Goal: Information Seeking & Learning: Learn about a topic

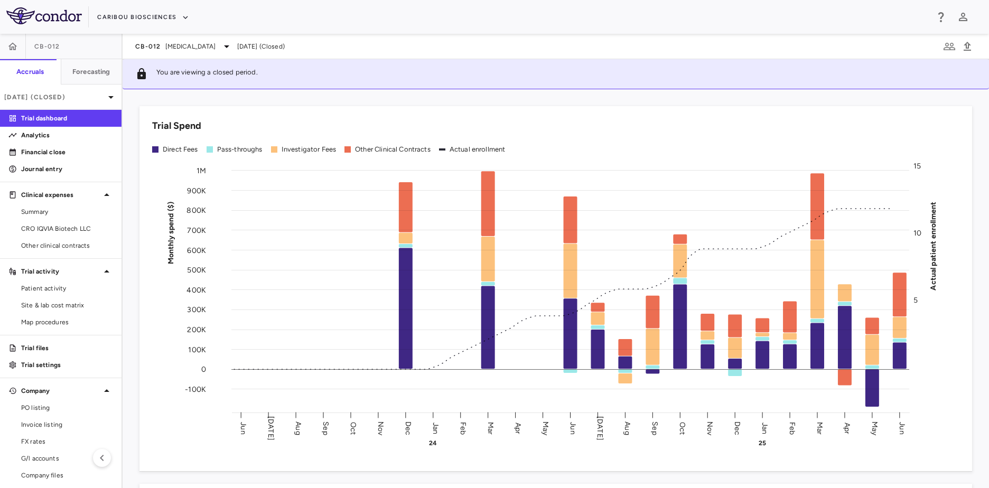
drag, startPoint x: 666, startPoint y: 141, endPoint x: 664, endPoint y: 135, distance: 6.2
click at [664, 135] on div "Trial Spend Direct Fees Pass-throughs Investigator Fees Other Clinical Contract…" at bounding box center [556, 288] width 833 height 365
click at [226, 41] on div "CB-012 [MEDICAL_DATA]" at bounding box center [184, 46] width 98 height 13
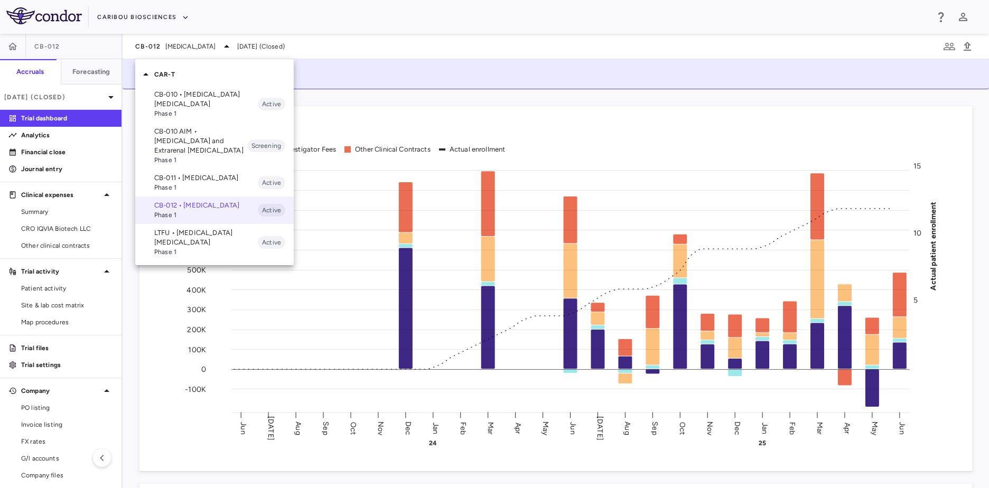
drag, startPoint x: 421, startPoint y: 53, endPoint x: 397, endPoint y: 78, distance: 34.4
click at [422, 53] on div at bounding box center [494, 244] width 989 height 488
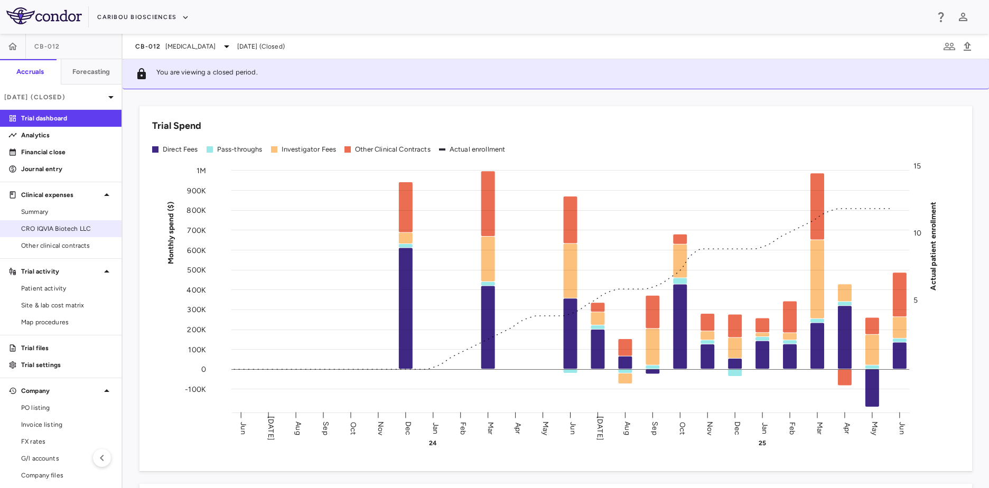
scroll to position [21, 0]
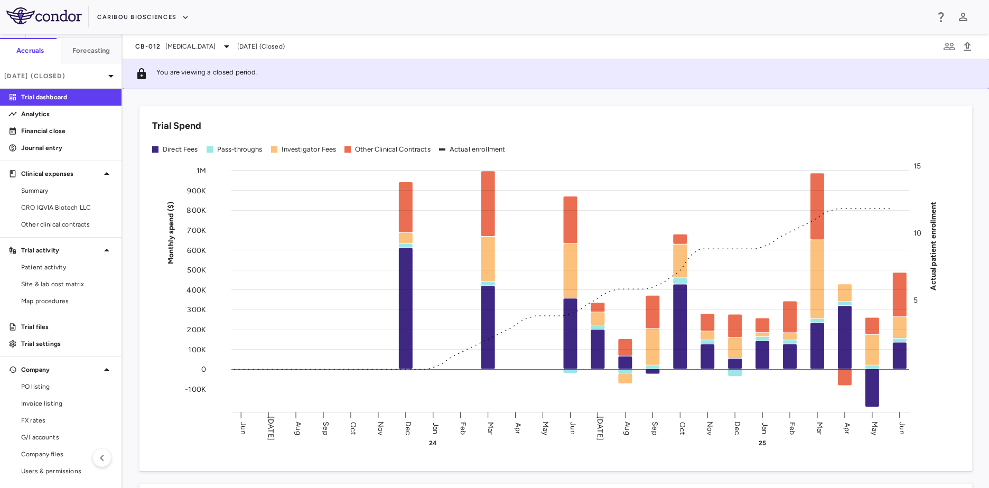
click at [195, 38] on div "CB-012 [MEDICAL_DATA] [DATE] (Closed)" at bounding box center [556, 46] width 867 height 25
click at [198, 42] on span "[MEDICAL_DATA]" at bounding box center [190, 47] width 51 height 10
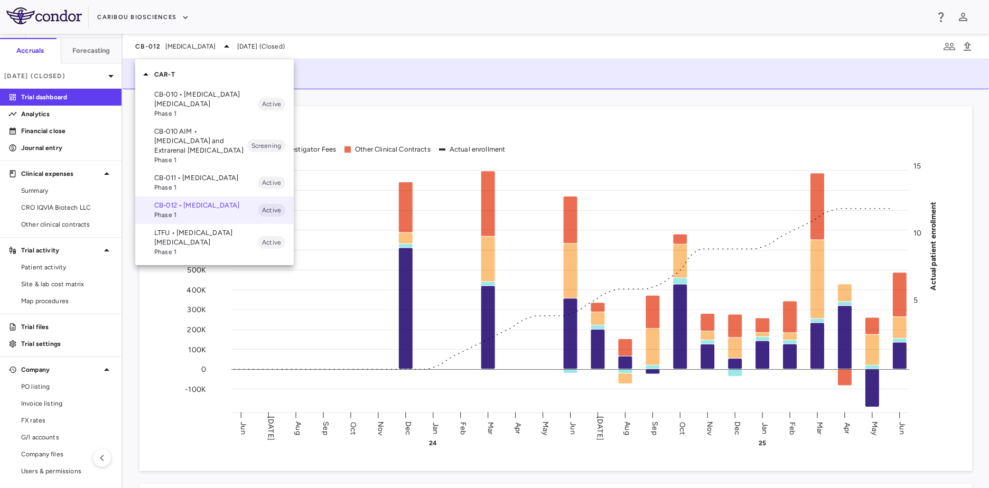
click at [180, 20] on div at bounding box center [494, 244] width 989 height 488
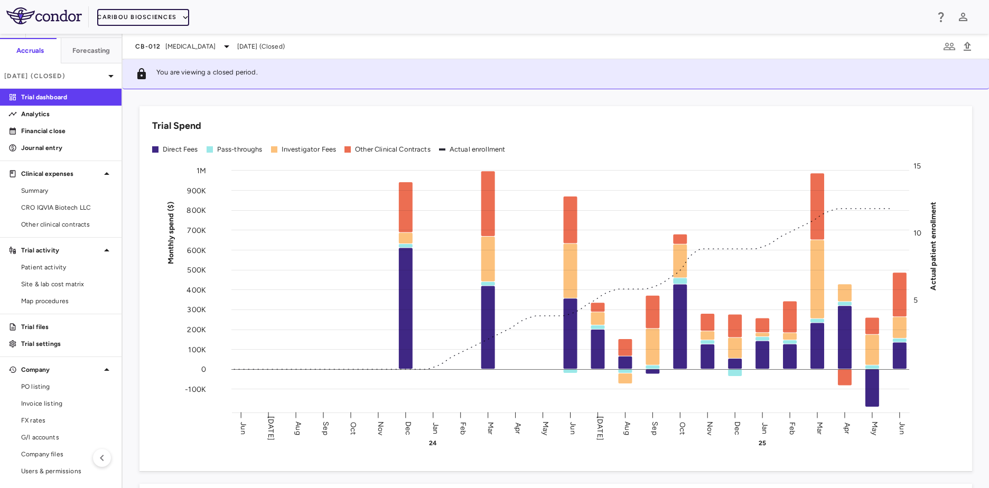
click at [152, 9] on button "Caribou Biosciences" at bounding box center [143, 17] width 92 height 17
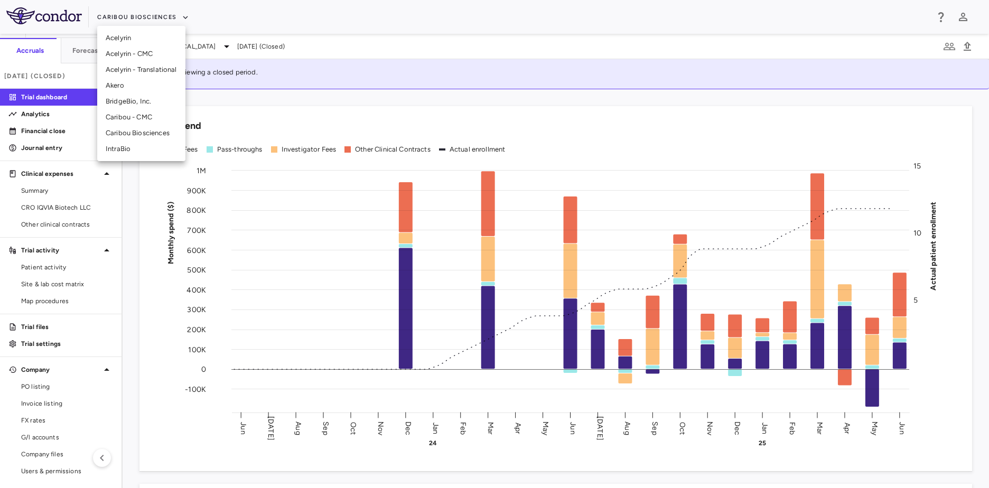
click at [153, 97] on li "BridgeBio, Inc." at bounding box center [141, 102] width 88 height 16
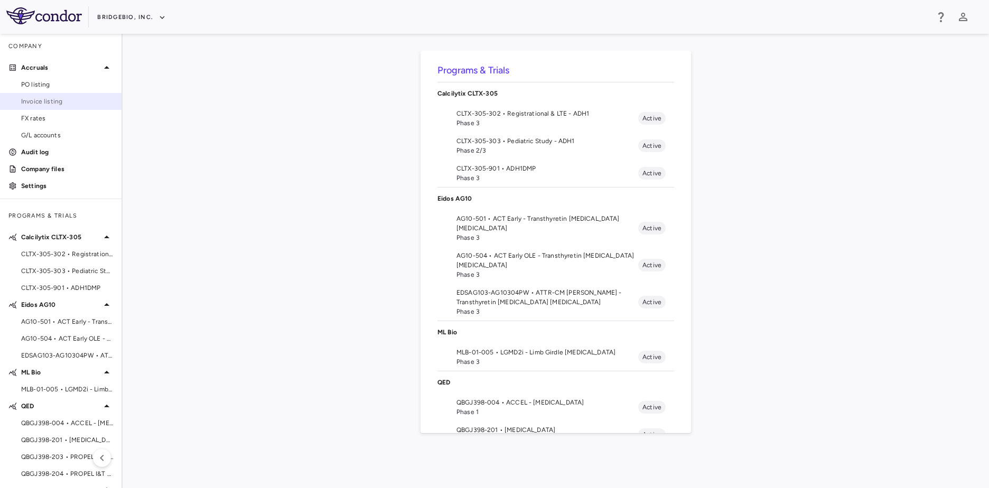
click at [52, 108] on link "Invoice listing" at bounding box center [61, 102] width 122 height 16
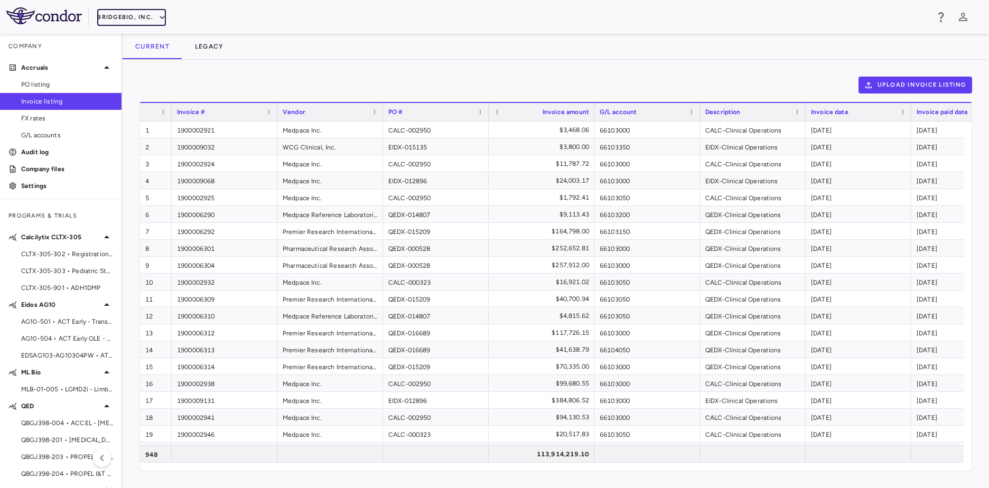
click at [146, 23] on button "BridgeBio, Inc." at bounding box center [131, 17] width 69 height 17
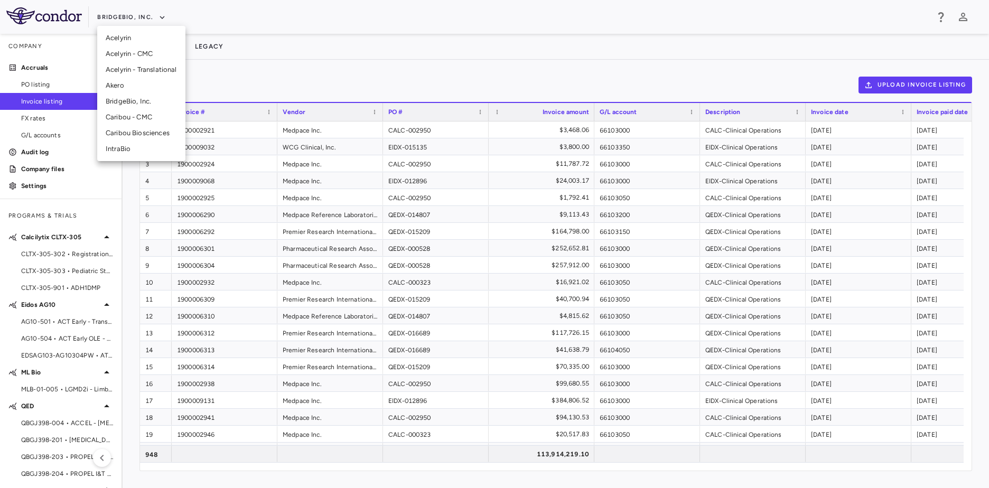
click at [260, 64] on div at bounding box center [494, 244] width 989 height 488
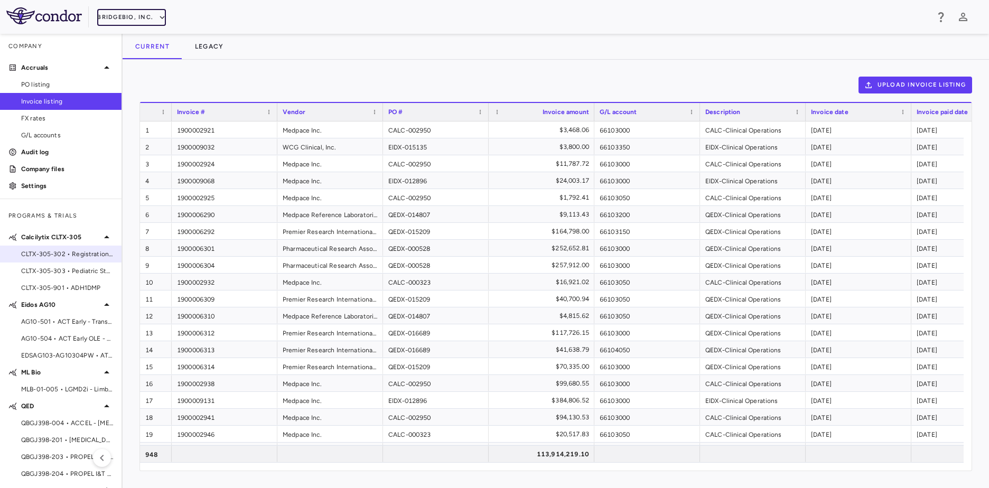
scroll to position [36, 0]
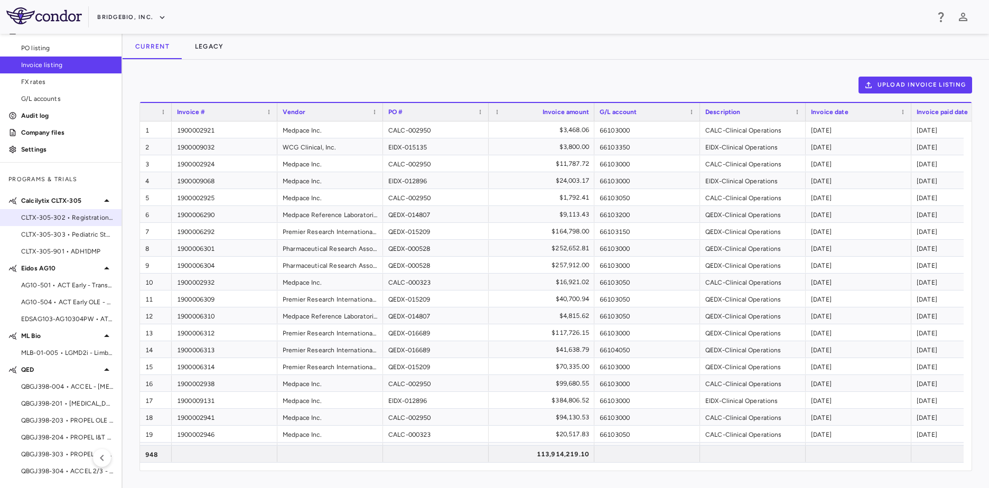
click at [79, 217] on span "CLTX-305-302 • Registrational & LTE - ADH1" at bounding box center [67, 218] width 92 height 10
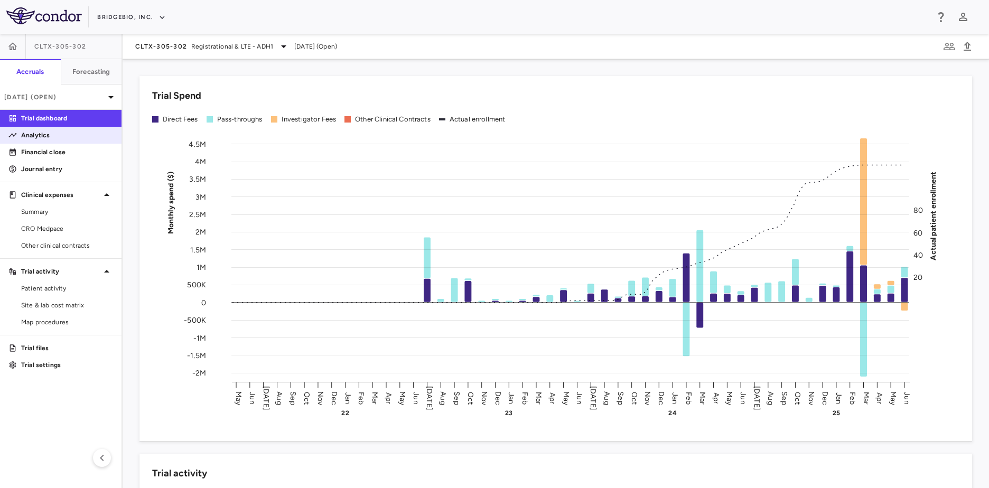
click at [60, 140] on p "Analytics" at bounding box center [67, 136] width 92 height 10
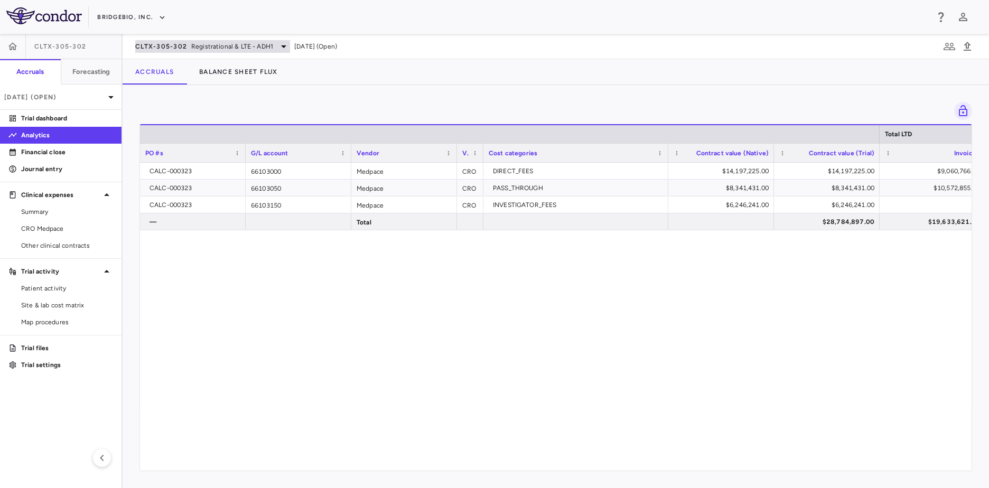
click at [245, 48] on span "Registrational & LTE - ADH1" at bounding box center [232, 47] width 82 height 10
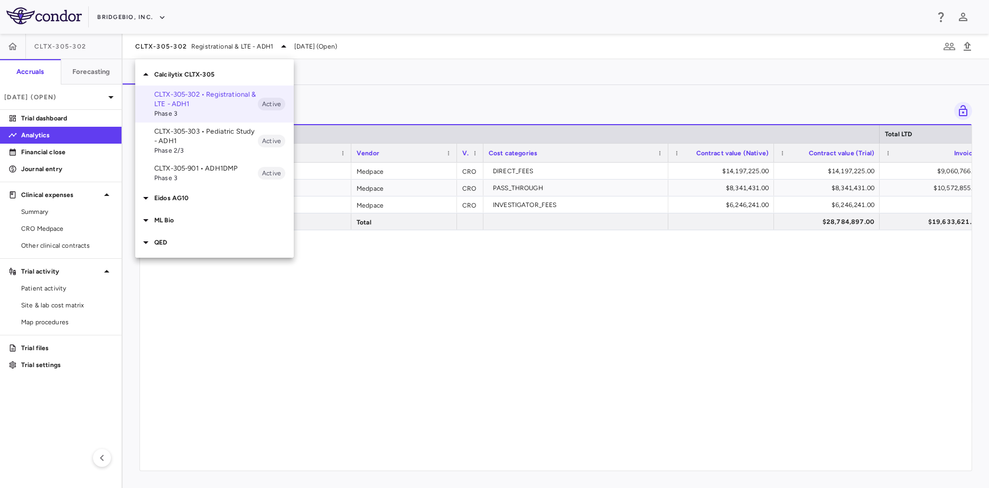
click at [544, 432] on div at bounding box center [494, 244] width 989 height 488
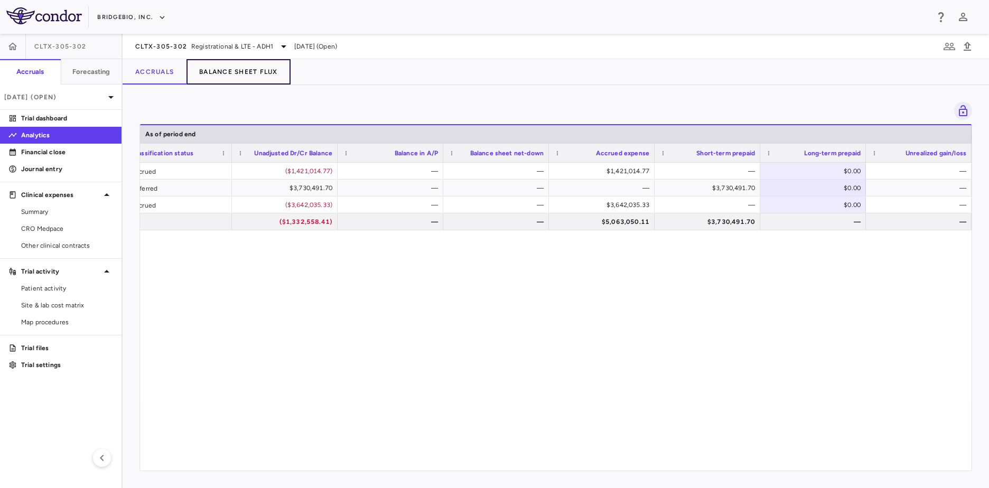
click at [223, 78] on button "Balance Sheet Flux" at bounding box center [239, 71] width 104 height 25
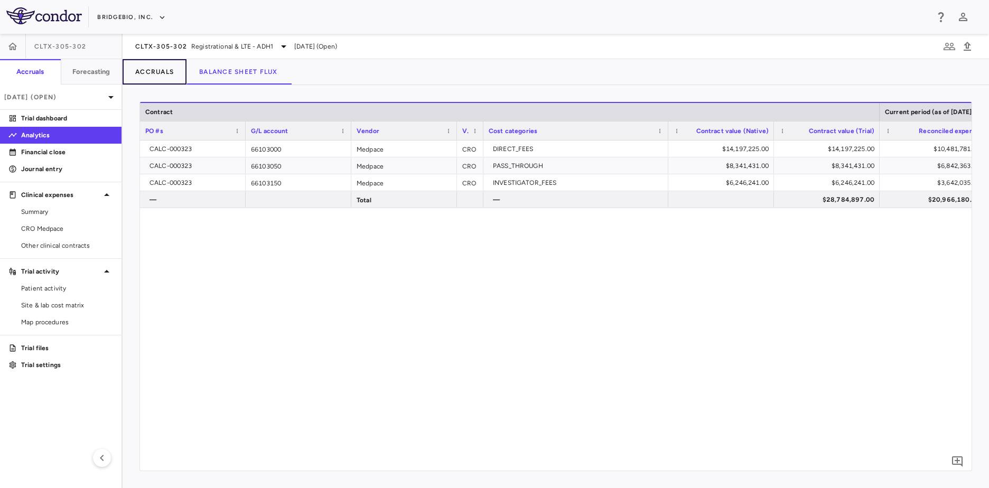
click at [156, 70] on button "Accruals" at bounding box center [155, 71] width 64 height 25
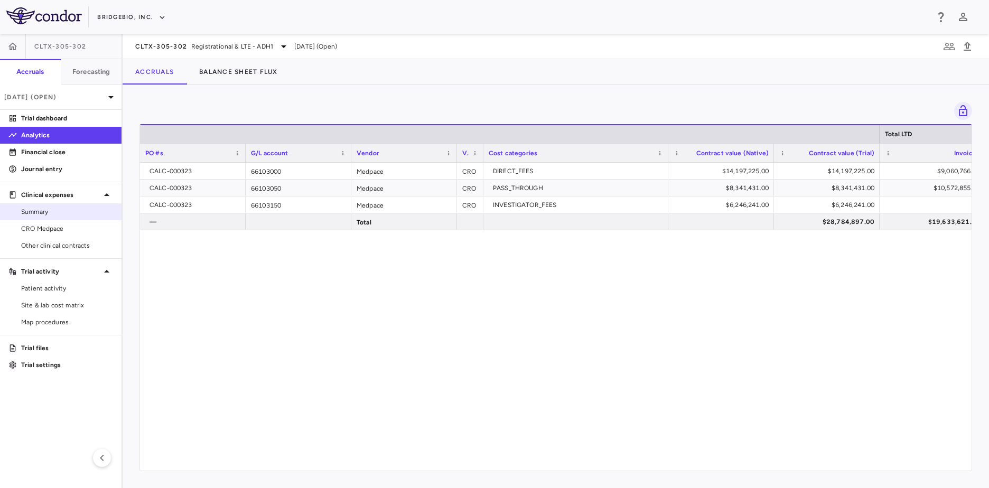
click at [60, 218] on link "Summary" at bounding box center [61, 212] width 122 height 16
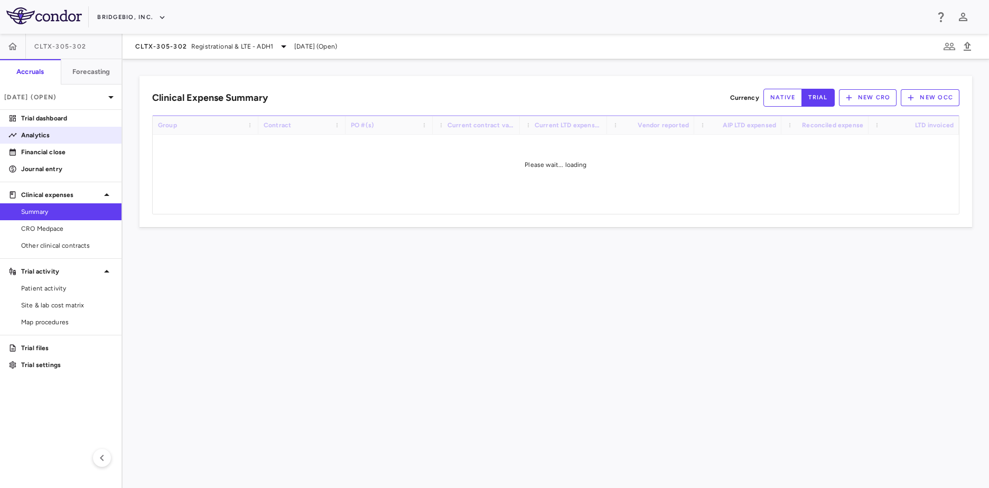
click at [54, 139] on p "Analytics" at bounding box center [67, 136] width 92 height 10
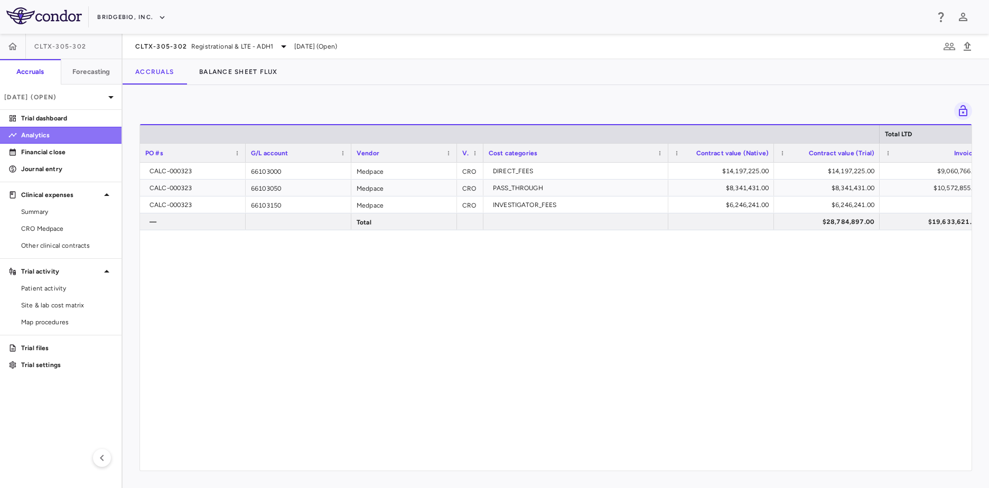
click at [59, 135] on p "Analytics" at bounding box center [67, 136] width 92 height 10
click at [191, 44] on span "Registrational & LTE - ADH1" at bounding box center [232, 47] width 82 height 10
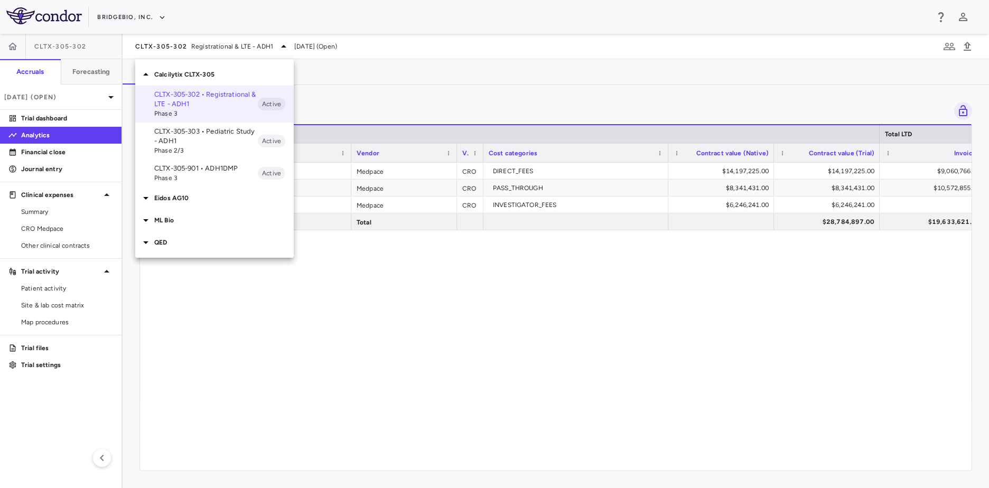
click at [184, 136] on p "CLTX-305-303 • Pediatric Study - ADH1" at bounding box center [206, 136] width 104 height 19
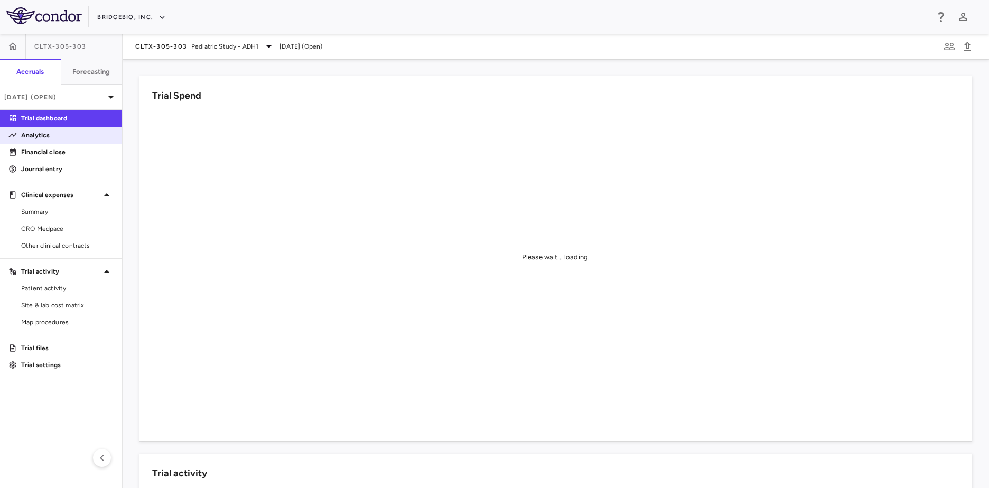
click at [51, 137] on p "Analytics" at bounding box center [67, 136] width 92 height 10
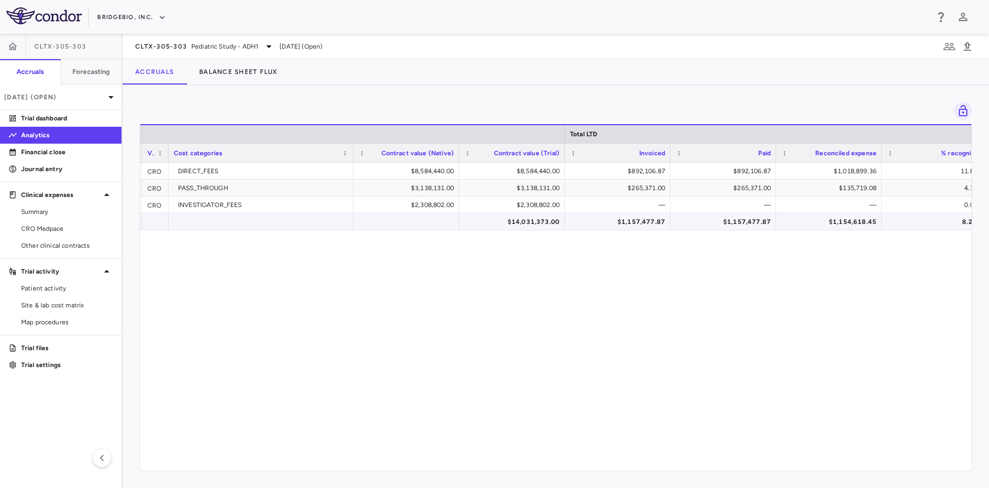
click at [577, 226] on div "$1,157,477.87" at bounding box center [619, 221] width 91 height 17
click at [632, 170] on div "$892,106.87" at bounding box center [619, 171] width 91 height 17
click at [637, 183] on div "$265,371.00" at bounding box center [619, 188] width 91 height 17
click at [774, 174] on div "$892,106.87" at bounding box center [724, 171] width 106 height 16
drag, startPoint x: 696, startPoint y: 362, endPoint x: 684, endPoint y: 260, distance: 102.8
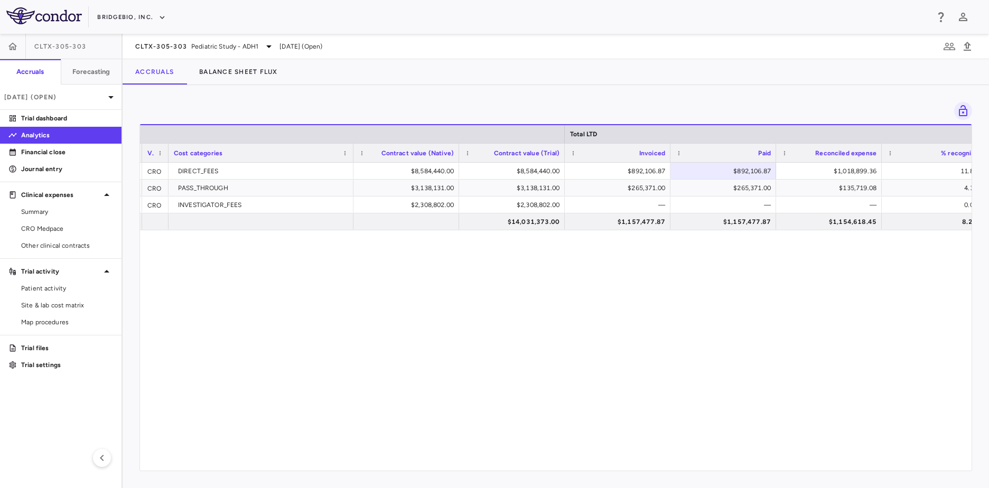
click at [684, 347] on div "Medpace CRO DIRECT_FEES $8,584,440.00 $8,584,440.00 $892,106.87 $892,106.87 $1,…" at bounding box center [556, 313] width 832 height 300
click at [741, 170] on div "$892,106.87" at bounding box center [725, 171] width 91 height 17
drag, startPoint x: 644, startPoint y: 326, endPoint x: 667, endPoint y: 313, distance: 27.2
click at [644, 326] on div "Medpace CRO DIRECT_FEES $8,584,440.00 $8,584,440.00 $892,106.87 $892,106.87 $1,…" at bounding box center [556, 313] width 832 height 300
drag, startPoint x: 748, startPoint y: 192, endPoint x: 738, endPoint y: 198, distance: 11.6
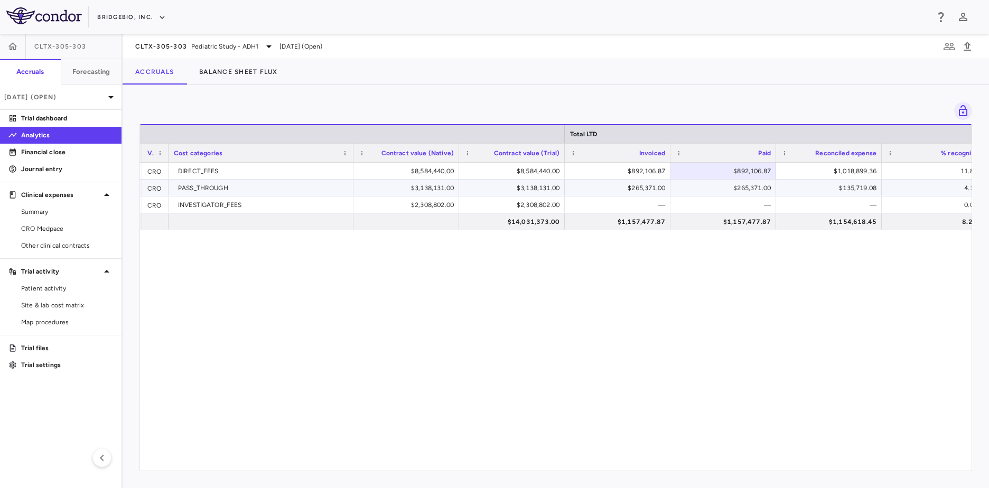
click at [738, 198] on div "Medpace CRO DIRECT_FEES $8,584,440.00 $8,584,440.00 $892,106.87 $892,106.87 $1,…" at bounding box center [829, 197] width 2008 height 68
click at [231, 47] on span "Pediatric Study - ADH1" at bounding box center [224, 47] width 67 height 10
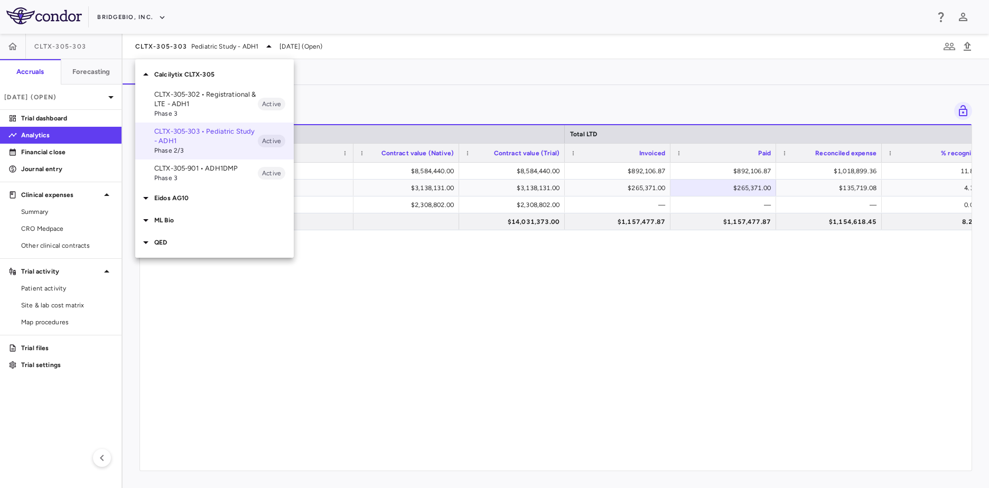
click at [182, 200] on p "Eidos AG10" at bounding box center [224, 198] width 140 height 10
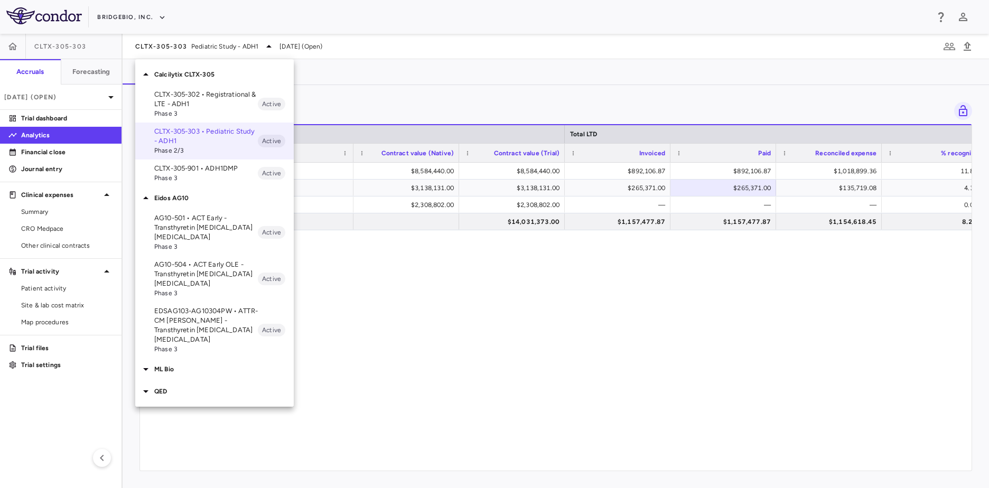
click at [221, 329] on p "EDSAG103-AG10304PW • ATTR-CM [PERSON_NAME] - Transthyretin [MEDICAL_DATA] [MEDI…" at bounding box center [206, 325] width 104 height 38
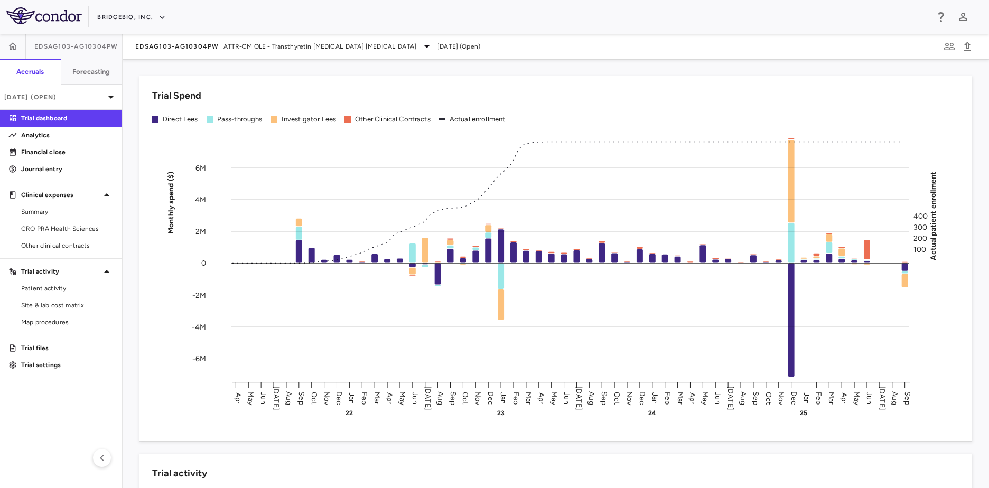
scroll to position [106, 0]
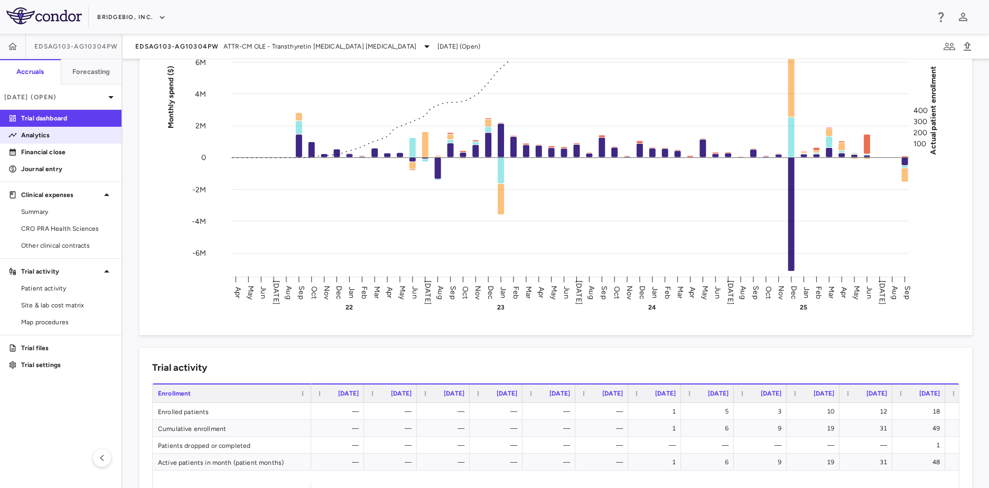
click at [33, 141] on link "Analytics" at bounding box center [61, 135] width 122 height 16
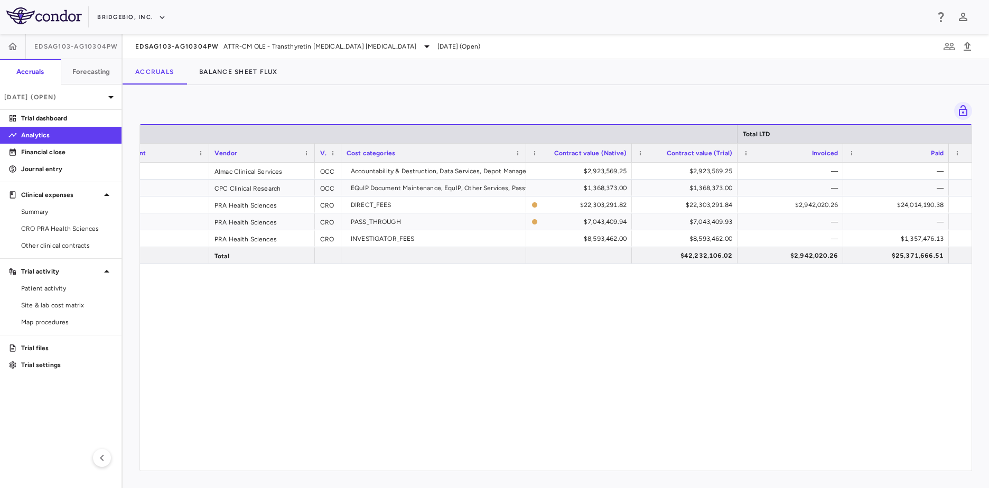
scroll to position [0, 286]
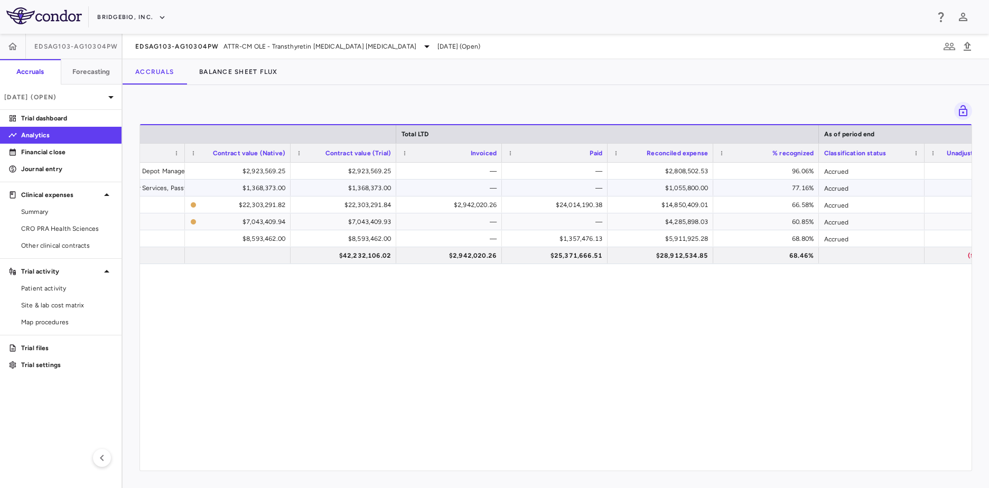
drag, startPoint x: 467, startPoint y: 187, endPoint x: 471, endPoint y: 193, distance: 7.8
click at [469, 191] on div "—" at bounding box center [451, 188] width 91 height 17
click at [548, 373] on div "Accountability & Destruction, Data Services, Depot Management, Distribution Man…" at bounding box center [556, 313] width 832 height 300
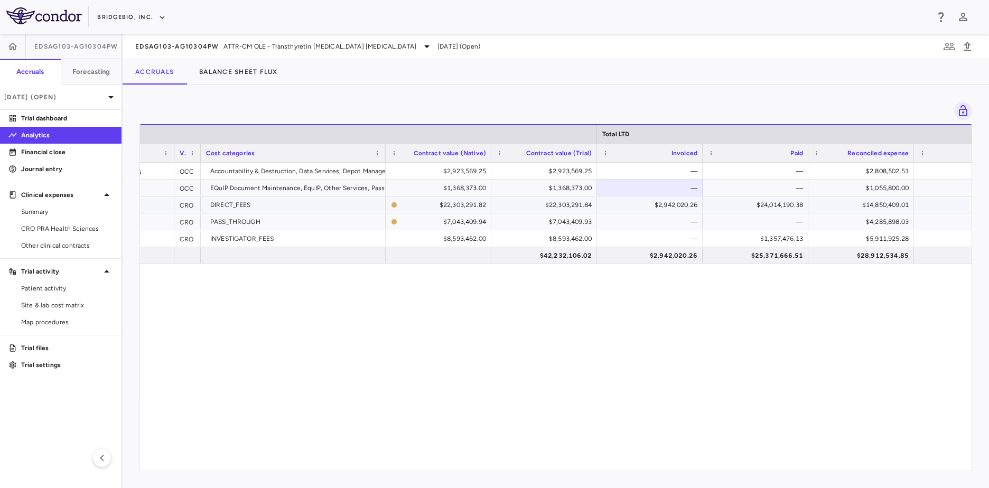
click at [643, 211] on div "$2,942,020.26" at bounding box center [652, 205] width 91 height 17
click at [749, 303] on div "Almac Clinical Services OCC Accountability & Destruction, Data Services, Depot …" at bounding box center [556, 313] width 832 height 300
click at [767, 200] on div "$24,014,190.38" at bounding box center [757, 205] width 91 height 17
click at [772, 239] on div "$1,357,476.13" at bounding box center [757, 238] width 91 height 17
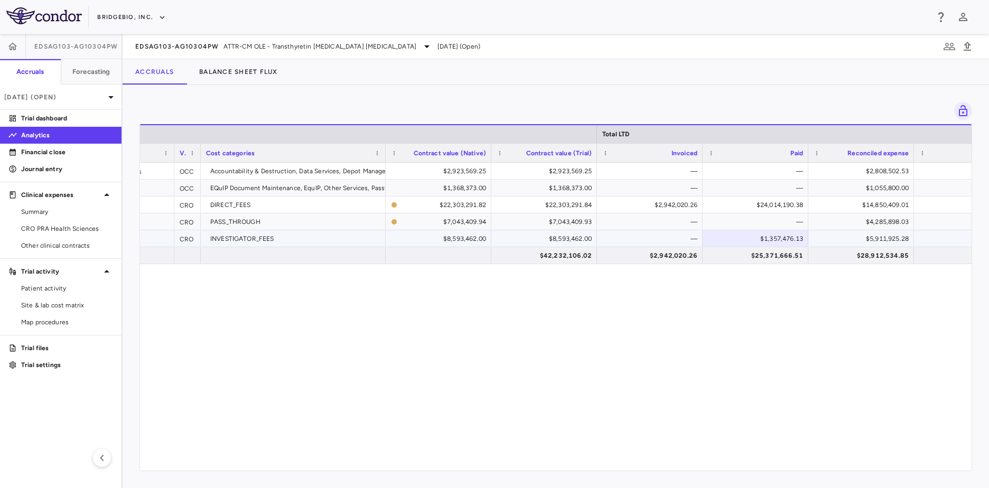
click at [690, 243] on div "—" at bounding box center [652, 238] width 91 height 17
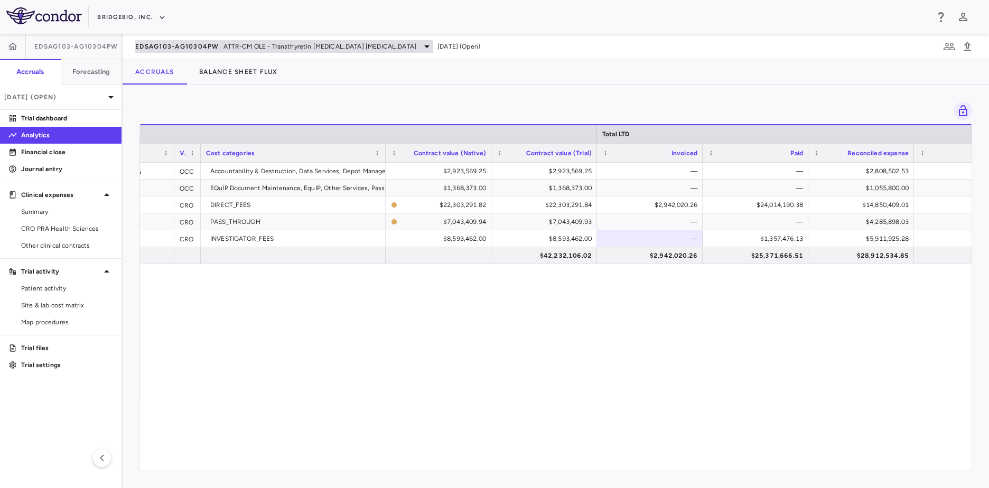
click at [182, 45] on span "EDSAG103-AG10304PW" at bounding box center [177, 46] width 84 height 8
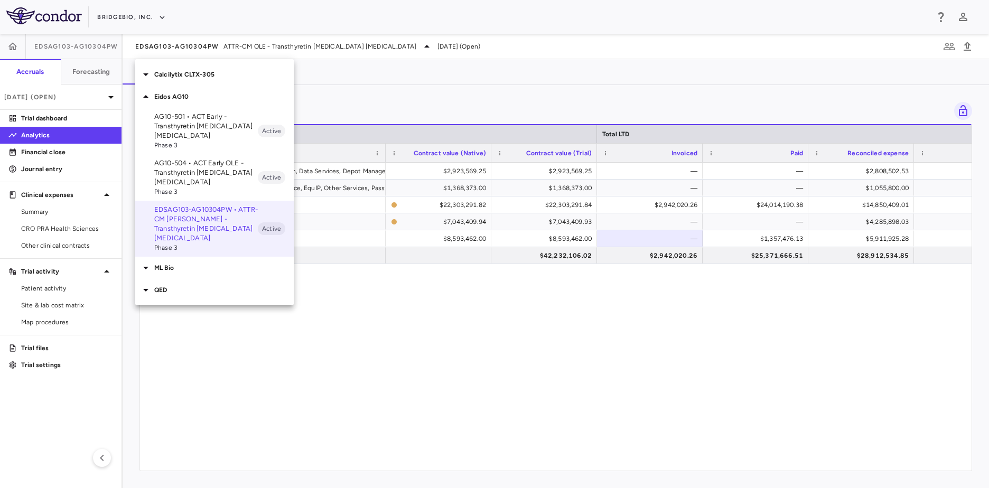
click at [197, 126] on p "AG10-501 • ACT Early - Transthyretin [MEDICAL_DATA] [MEDICAL_DATA]" at bounding box center [206, 126] width 104 height 29
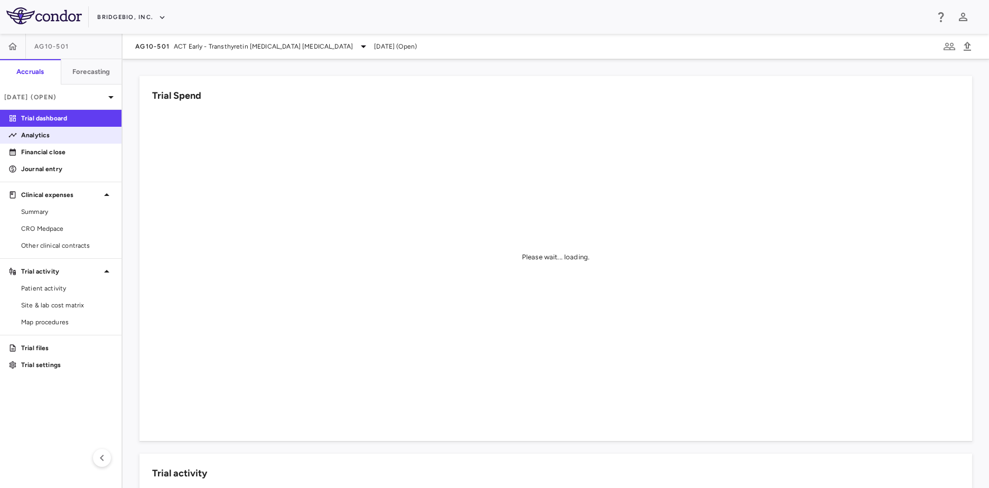
click at [57, 143] on div "Analytics" at bounding box center [61, 135] width 122 height 17
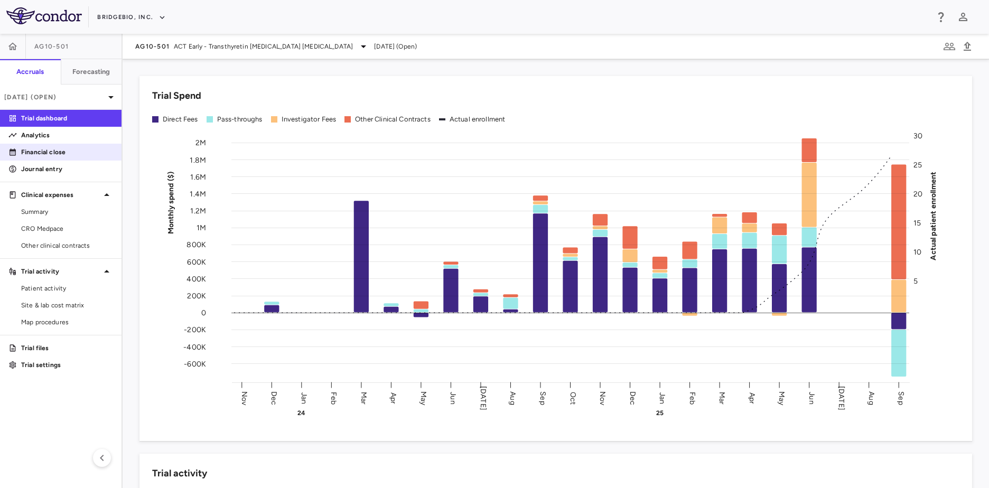
click at [23, 148] on p "Financial close" at bounding box center [67, 152] width 92 height 10
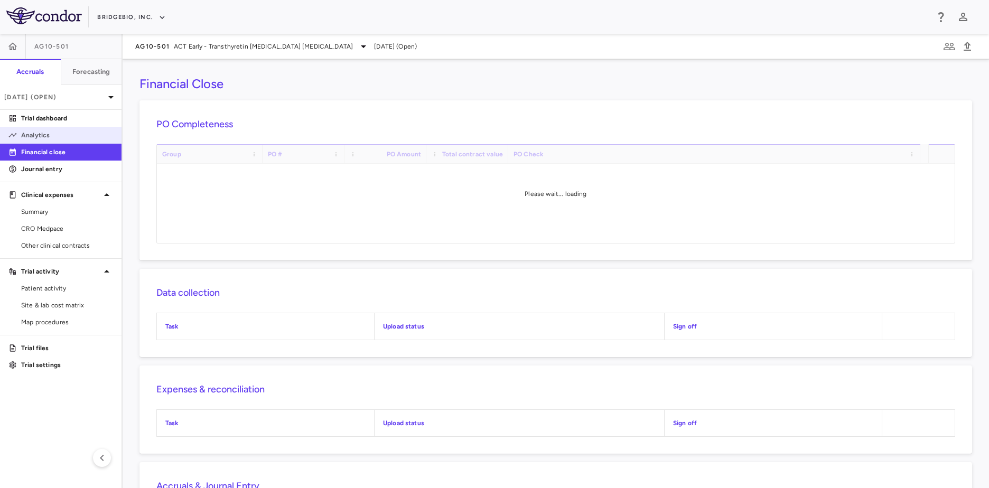
click at [29, 137] on p "Analytics" at bounding box center [67, 136] width 92 height 10
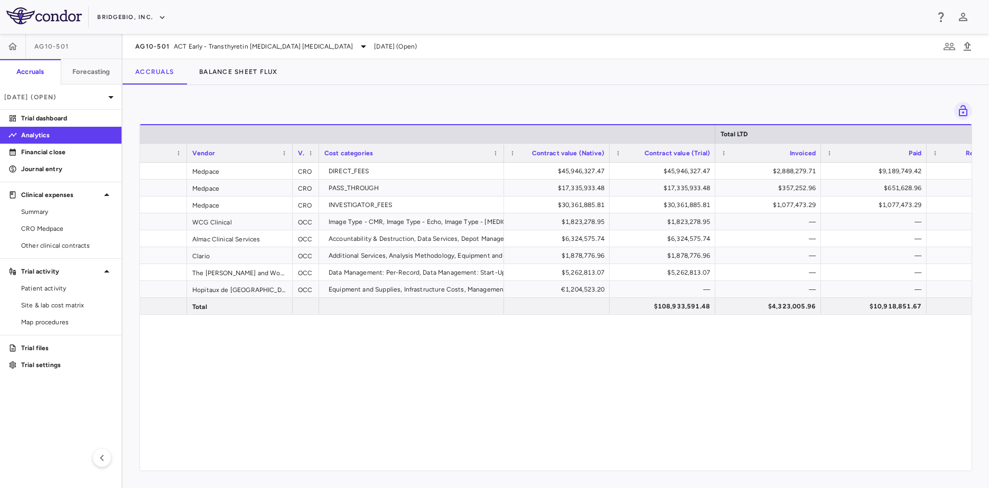
scroll to position [0, 229]
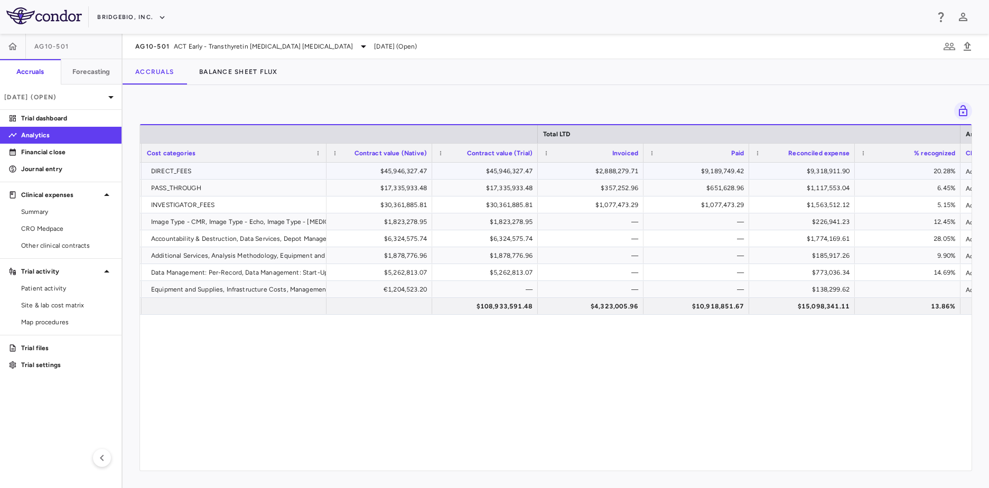
click at [616, 173] on div "$2,888,279.71" at bounding box center [592, 171] width 91 height 17
click at [627, 425] on div "Medpace CRO DIRECT_FEES $45,946,327.47 $45,946,327.47 $2,888,279.71 $9,189,749.…" at bounding box center [556, 313] width 832 height 300
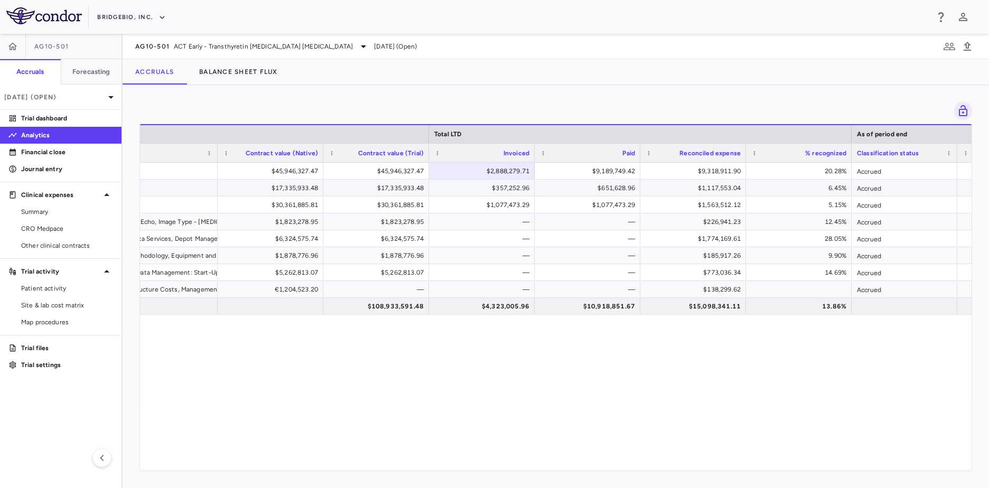
click at [510, 192] on div "$357,252.96" at bounding box center [484, 188] width 91 height 17
click at [490, 168] on div "$2,888,279.71" at bounding box center [484, 171] width 91 height 17
drag, startPoint x: 553, startPoint y: 418, endPoint x: 545, endPoint y: 461, distance: 43.5
click at [551, 420] on div "DIRECT_FEES $45,946,327.47 $45,946,327.47 $2,888,279.71 $9,189,749.42 $9,318,91…" at bounding box center [556, 313] width 832 height 300
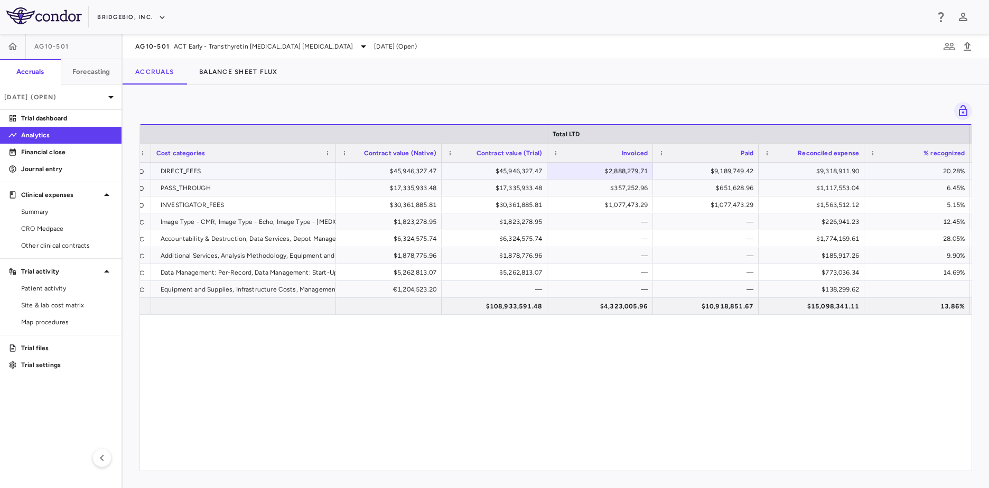
click at [711, 170] on div "$9,189,749.42" at bounding box center [708, 171] width 91 height 17
click at [606, 190] on div "$357,252.96" at bounding box center [602, 188] width 91 height 17
drag, startPoint x: 690, startPoint y: 207, endPoint x: 702, endPoint y: 202, distance: 13.1
click at [690, 207] on div "$1,077,473.29" at bounding box center [708, 205] width 91 height 17
click at [725, 188] on div "$651,628.96" at bounding box center [708, 188] width 91 height 17
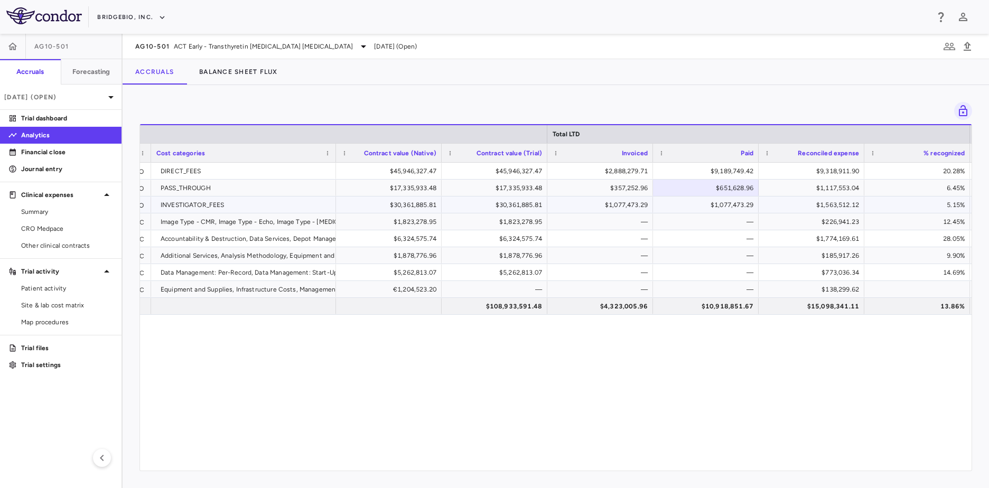
click at [623, 201] on div "$1,077,473.29" at bounding box center [602, 205] width 91 height 17
click at [722, 207] on div "$1,077,473.29" at bounding box center [708, 205] width 91 height 17
drag, startPoint x: 250, startPoint y: 385, endPoint x: 178, endPoint y: 229, distance: 171.9
click at [240, 378] on div "Medpace CRO DIRECT_FEES $45,946,327.47 $45,946,327.47 $2,888,279.71 $9,189,749.…" at bounding box center [556, 313] width 832 height 300
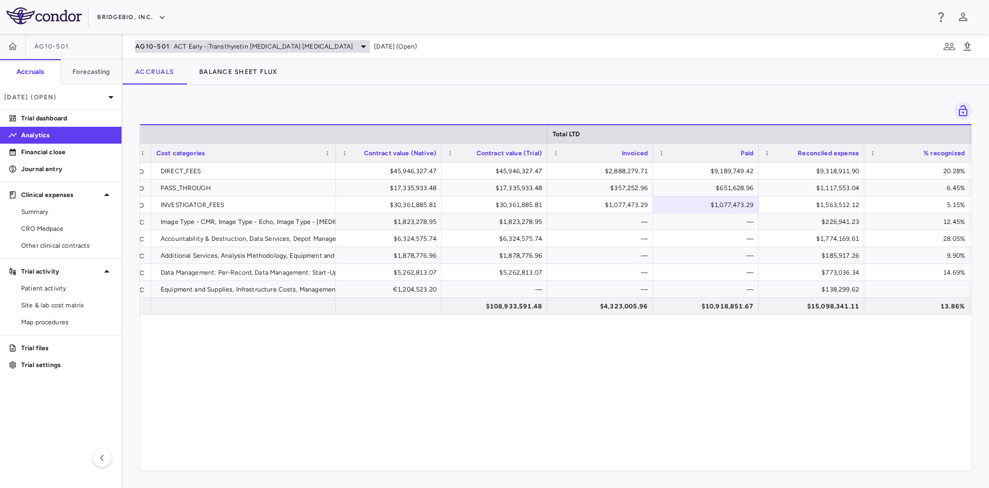
click at [207, 48] on span "ACT Early - Transthyretin [MEDICAL_DATA] [MEDICAL_DATA]" at bounding box center [263, 47] width 179 height 10
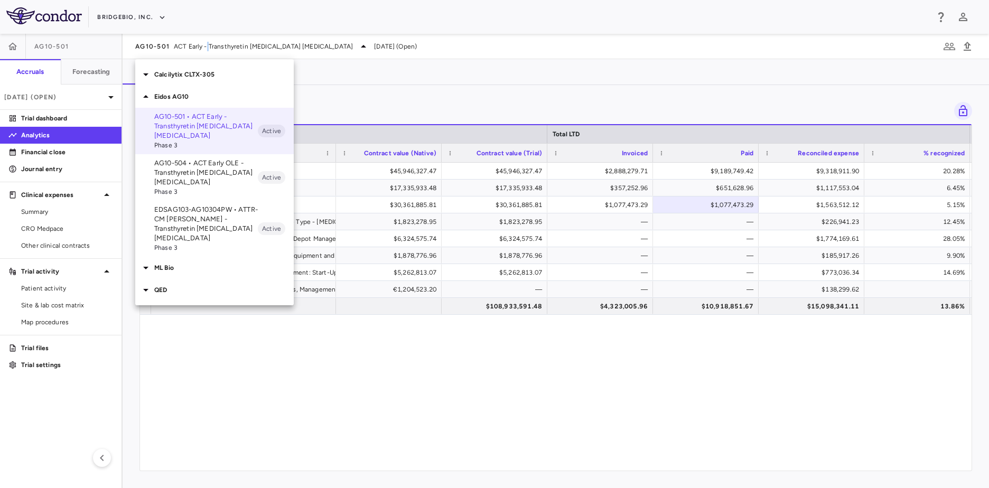
click at [197, 183] on p "AG10-504 • ACT Early OLE - Transthyretin [MEDICAL_DATA] [MEDICAL_DATA]" at bounding box center [206, 173] width 104 height 29
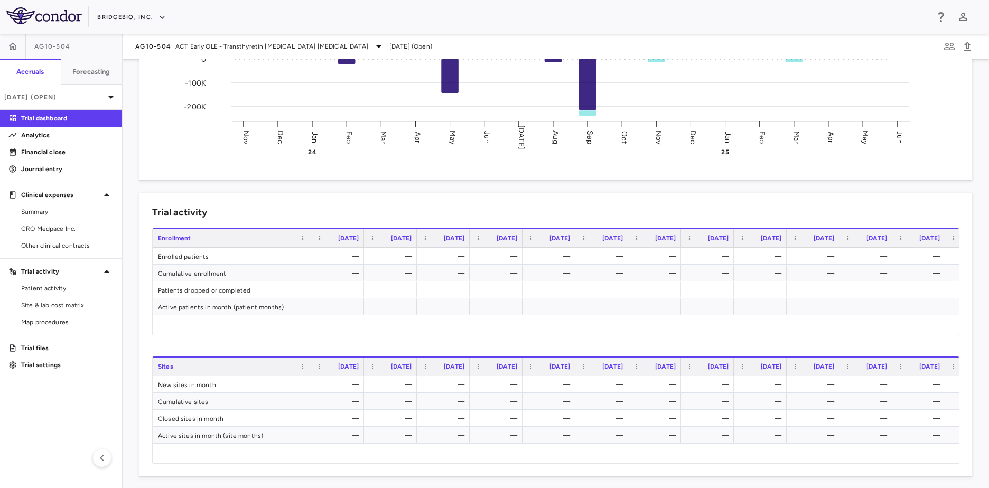
scroll to position [264, 0]
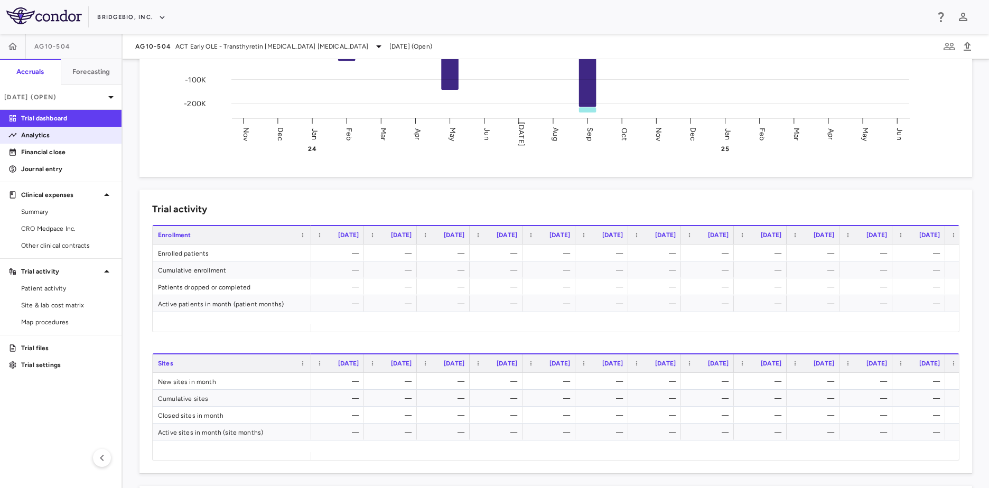
click at [81, 141] on link "Analytics" at bounding box center [61, 135] width 122 height 16
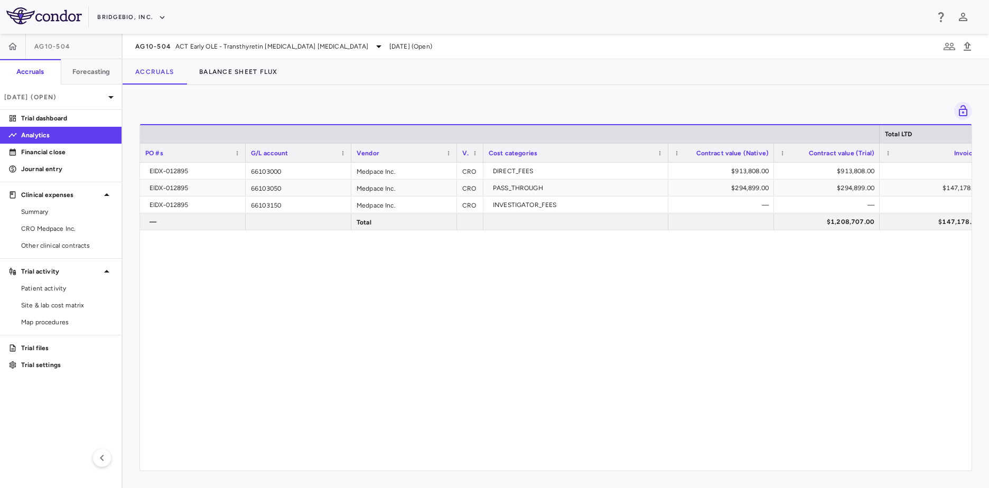
scroll to position [0, 9]
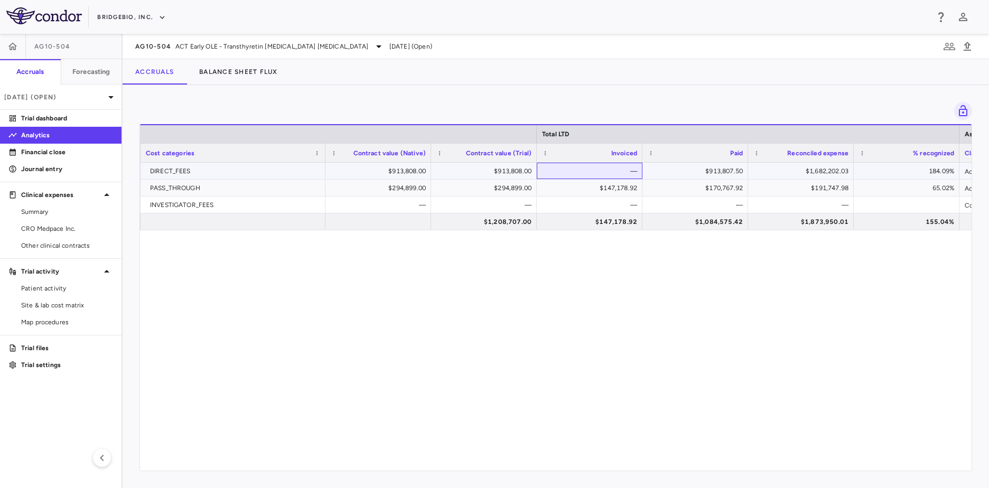
click at [624, 171] on div "—" at bounding box center [591, 171] width 91 height 17
click at [640, 245] on div "CRO DIRECT_FEES $913,808.00 $913,808.00 — $913,807.50 $1,682,202.03 184.09% Acc…" at bounding box center [556, 313] width 832 height 300
click at [690, 177] on div "$913,807.50" at bounding box center [697, 171] width 91 height 17
drag, startPoint x: 591, startPoint y: 296, endPoint x: 593, endPoint y: 180, distance: 116.3
click at [591, 296] on div "CRO DIRECT_FEES $913,808.00 $913,808.00 — $913,807.50 $1,682,202.03 184.09% Acc…" at bounding box center [556, 313] width 832 height 300
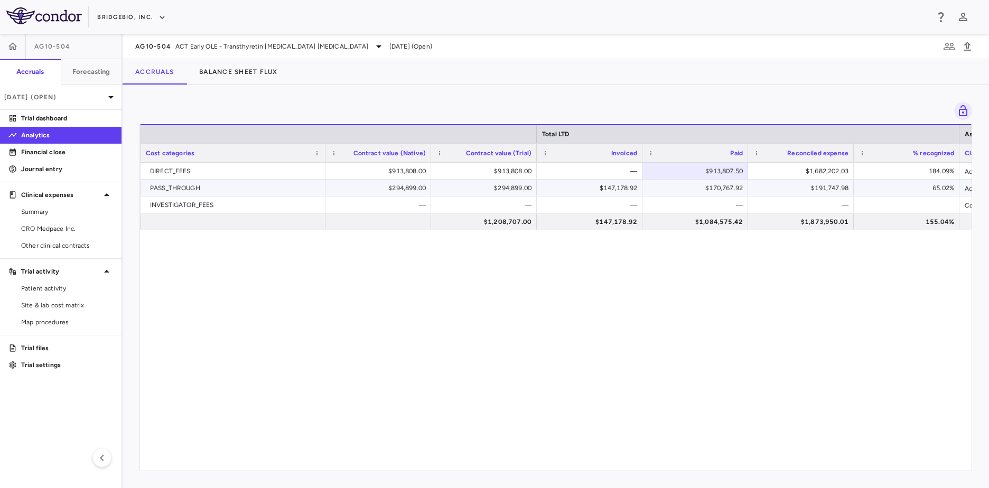
click at [597, 189] on div "$147,178.92" at bounding box center [591, 188] width 91 height 17
click at [689, 190] on div "$170,767.92" at bounding box center [697, 188] width 91 height 17
click at [628, 206] on div "—" at bounding box center [591, 205] width 91 height 17
click at [240, 42] on span "ACT Early OLE - Transthyretin [MEDICAL_DATA] [MEDICAL_DATA]" at bounding box center [271, 47] width 193 height 10
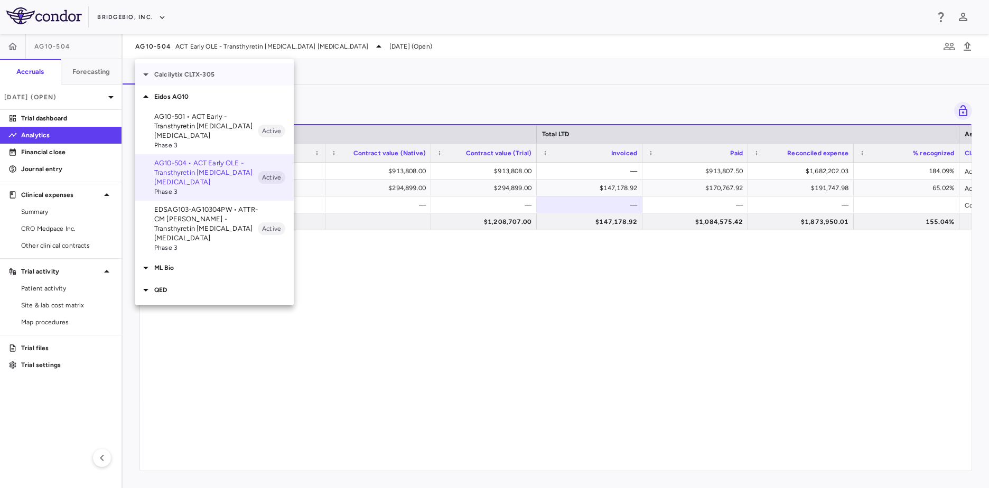
click at [218, 76] on p "Calcilytix CLTX-305" at bounding box center [224, 75] width 140 height 10
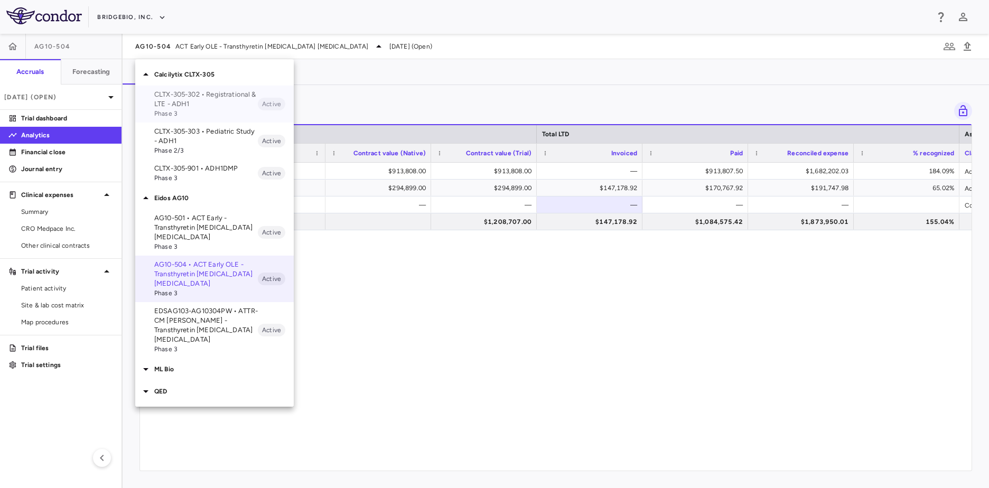
drag, startPoint x: 234, startPoint y: 104, endPoint x: 234, endPoint y: 110, distance: 6.3
click at [232, 109] on div "CLTX-305-302 • Registrational & LTE - ADH1 Phase 3" at bounding box center [206, 104] width 104 height 29
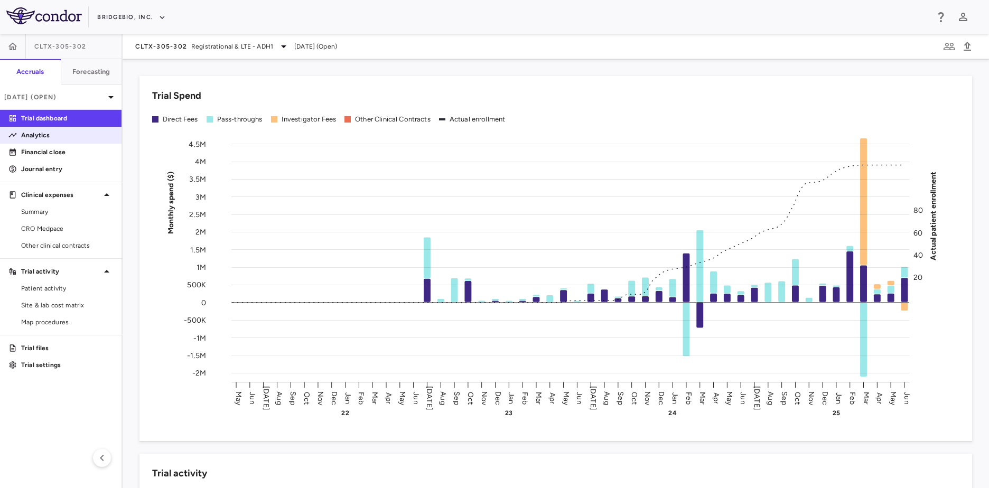
click at [48, 136] on p "Analytics" at bounding box center [67, 136] width 92 height 10
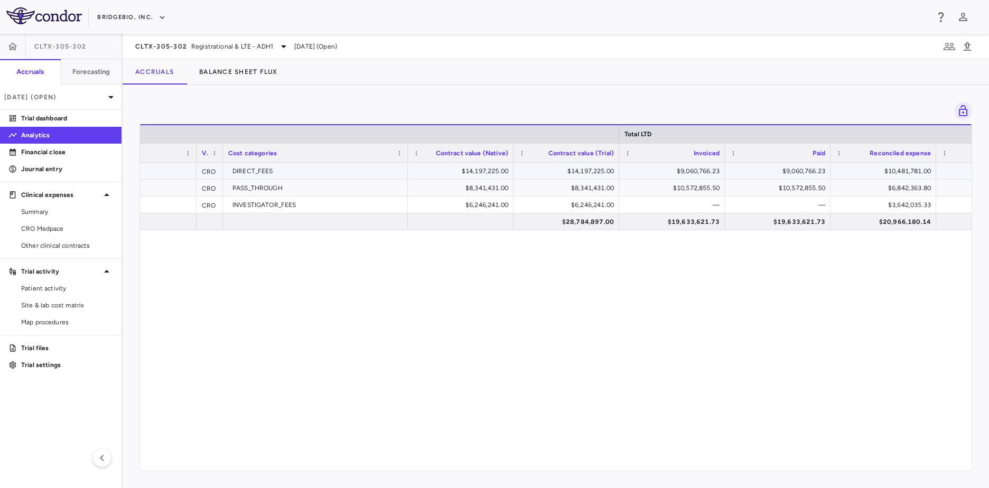
click at [694, 175] on div "$9,060,766.23" at bounding box center [674, 171] width 91 height 17
click at [783, 167] on div "$9,060,766.23" at bounding box center [779, 171] width 91 height 17
click at [681, 192] on div "$10,572,855.50" at bounding box center [674, 188] width 91 height 17
click at [810, 186] on div "$10,572,855.50" at bounding box center [779, 188] width 91 height 17
click at [240, 44] on span "Registrational & LTE - ADH1" at bounding box center [232, 47] width 82 height 10
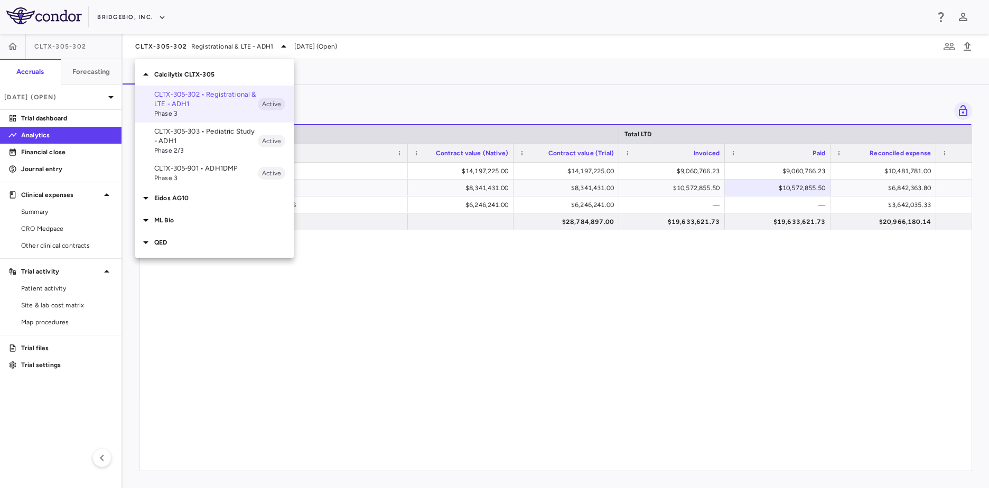
click at [204, 141] on p "CLTX-305-303 • Pediatric Study - ADH1" at bounding box center [206, 136] width 104 height 19
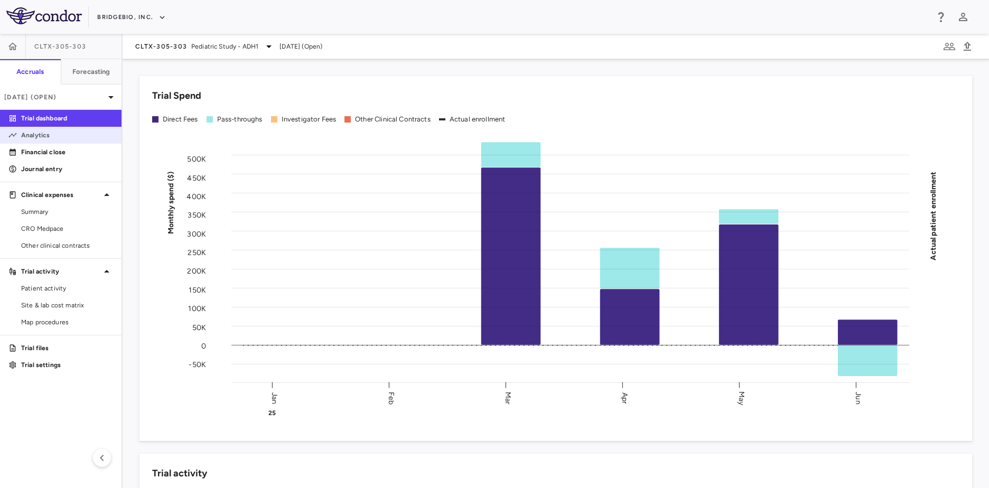
click at [48, 133] on p "Analytics" at bounding box center [67, 136] width 92 height 10
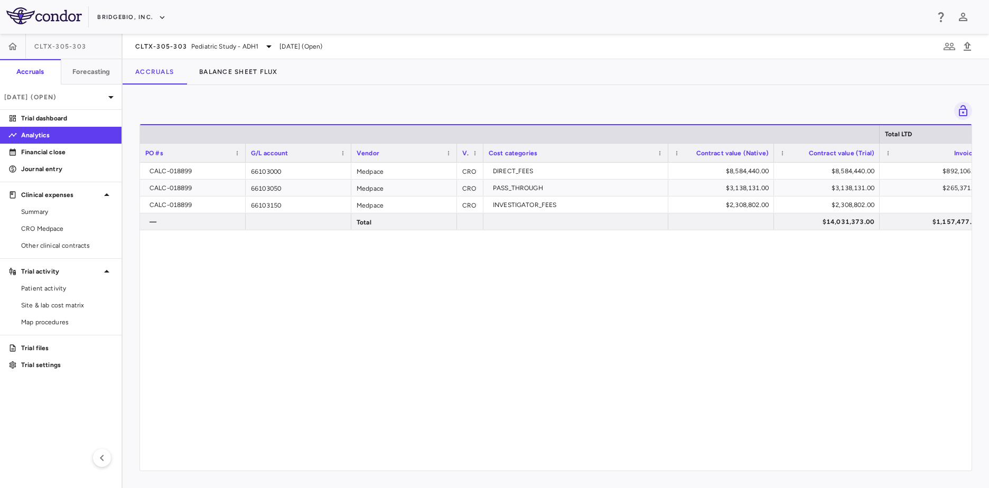
click at [442, 434] on div "CALC-018899 66103000 Medpace CRO DIRECT_FEES $8,584,440.00 $8,584,440.00 $892,1…" at bounding box center [556, 313] width 832 height 300
drag, startPoint x: 434, startPoint y: 462, endPoint x: 510, endPoint y: 472, distance: 76.7
click at [520, 473] on div "Drag here to set row groups Drag here to set column labels Total LTD PO #s G/L …" at bounding box center [556, 286] width 867 height 403
click at [443, 439] on div "CALC-018899 66103000 Medpace CRO DIRECT_FEES $8,584,440.00 $8,584,440.00 $892,1…" at bounding box center [556, 313] width 832 height 300
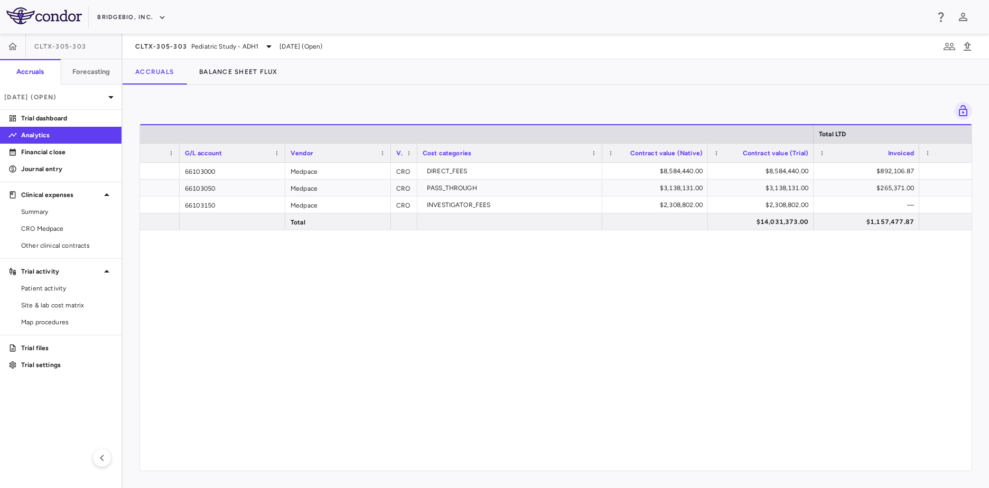
scroll to position [0, 140]
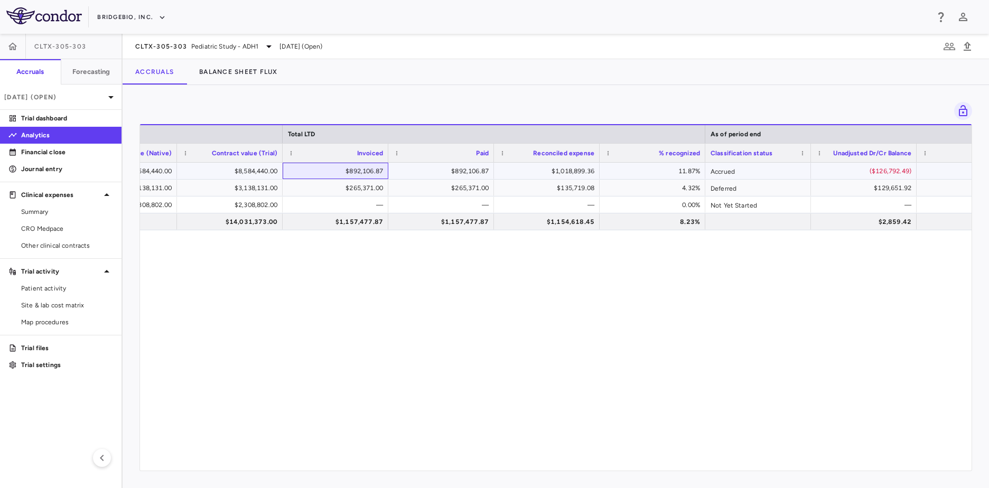
click at [368, 170] on div "$892,106.87" at bounding box center [337, 171] width 91 height 17
click at [455, 172] on div "$892,106.87" at bounding box center [443, 171] width 91 height 17
click at [350, 188] on div "$265,371.00" at bounding box center [337, 188] width 91 height 17
click at [467, 190] on div "$265,371.00" at bounding box center [443, 188] width 91 height 17
click at [243, 47] on span "Pediatric Study - ADH1" at bounding box center [224, 47] width 67 height 10
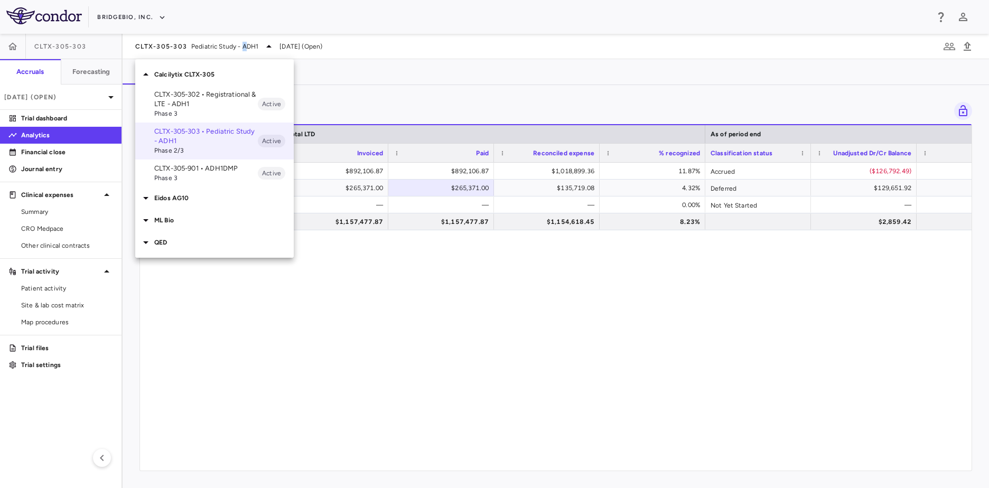
click at [226, 173] on span "Phase 3" at bounding box center [206, 178] width 104 height 10
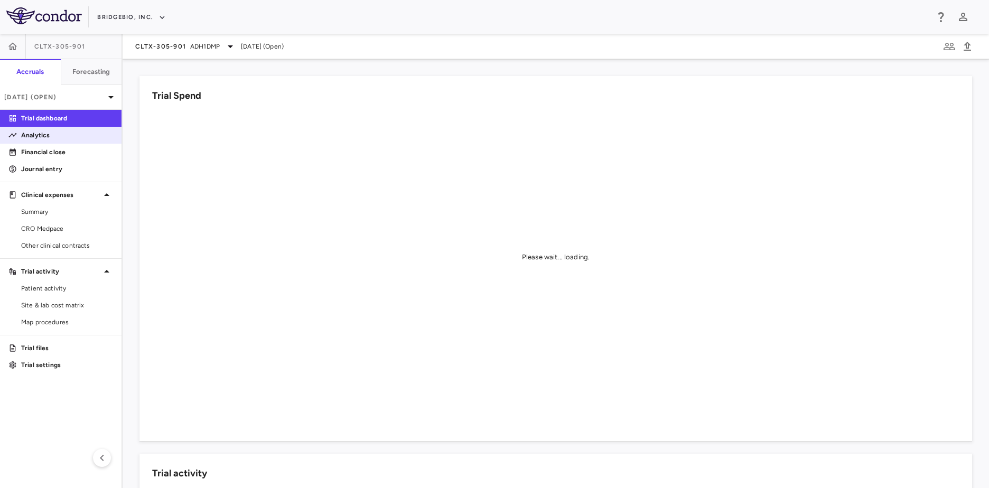
click at [36, 136] on p "Analytics" at bounding box center [67, 136] width 92 height 10
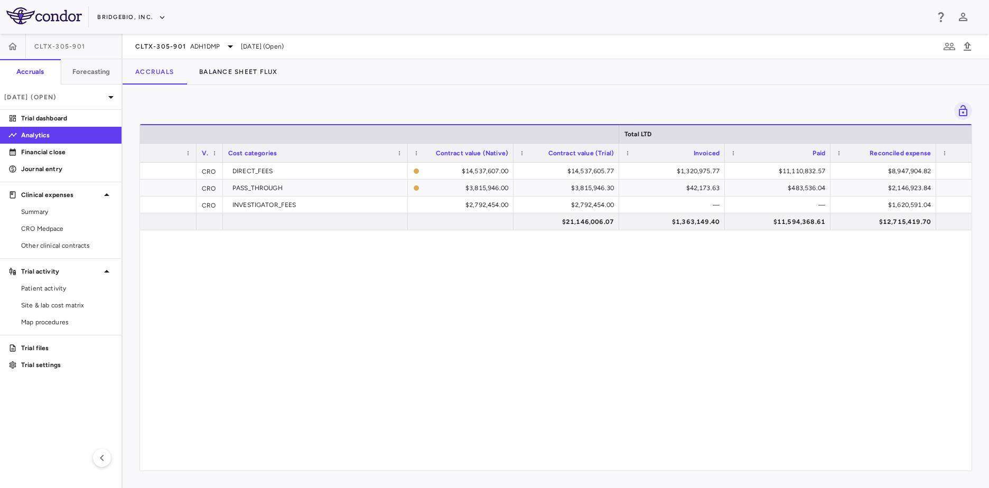
click at [489, 161] on div "Contract value (Native)" at bounding box center [460, 153] width 95 height 18
click at [485, 168] on div "$14,537,607.00" at bounding box center [466, 171] width 85 height 17
drag, startPoint x: 569, startPoint y: 316, endPoint x: 567, endPoint y: 310, distance: 6.2
click at [567, 312] on div "66103000 Medpace CRO DIRECT_FEES $14,537,607.00 $14,537,605.77 $1,320,975.77 $1…" at bounding box center [556, 313] width 832 height 300
click at [578, 169] on div "$14,537,605.77" at bounding box center [568, 171] width 91 height 17
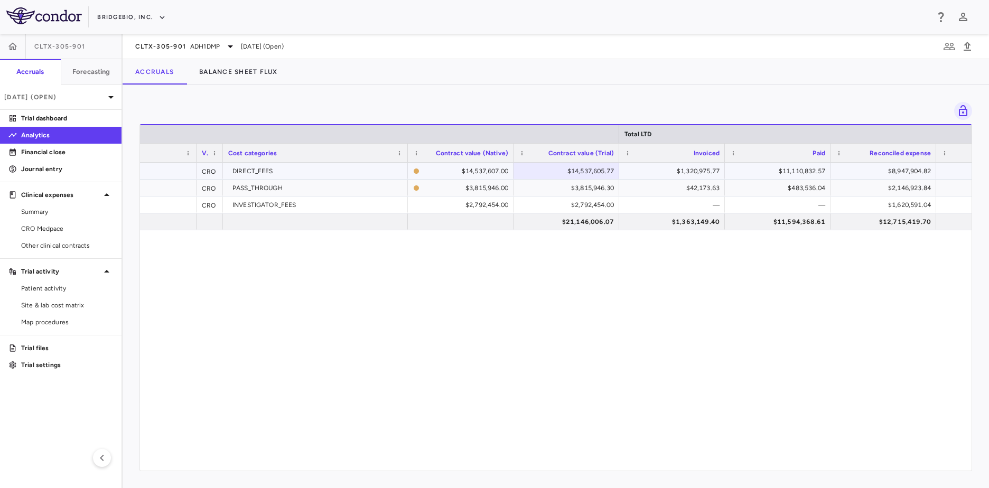
click at [463, 174] on div "$14,537,607.00" at bounding box center [466, 171] width 85 height 17
click at [683, 164] on div "$1,320,975.77" at bounding box center [674, 171] width 91 height 17
drag, startPoint x: 696, startPoint y: 338, endPoint x: 769, endPoint y: 186, distance: 168.5
click at [703, 321] on div "66103000 Medpace CRO DIRECT_FEES $14,537,607.00 $14,537,605.77 $1,320,975.77 $1…" at bounding box center [556, 313] width 832 height 300
click at [786, 173] on div "$11,110,832.57" at bounding box center [779, 171] width 91 height 17
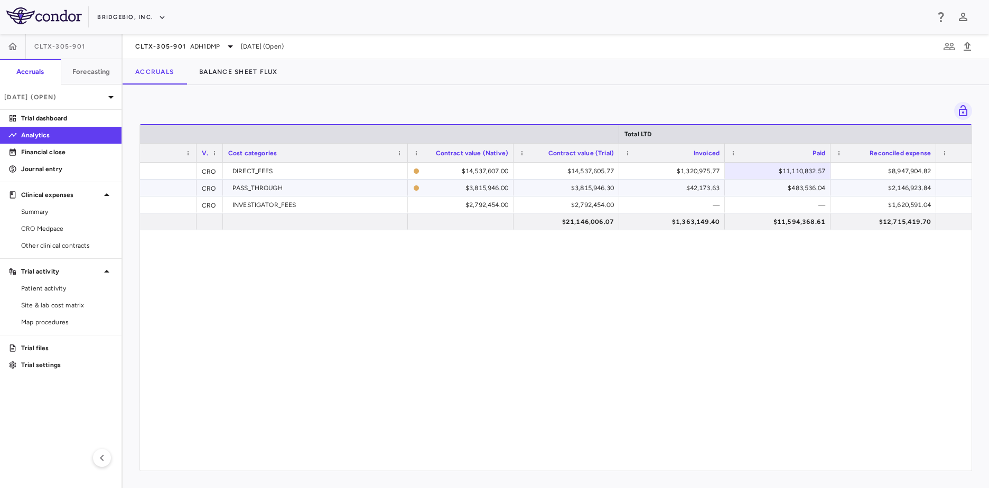
click at [694, 185] on div "$42,173.63" at bounding box center [674, 188] width 91 height 17
click at [817, 181] on div "$483,536.04" at bounding box center [779, 188] width 91 height 17
click at [808, 189] on div "$483,536.04" at bounding box center [779, 188] width 91 height 17
click at [212, 48] on span "ADH1DMP" at bounding box center [205, 47] width 30 height 10
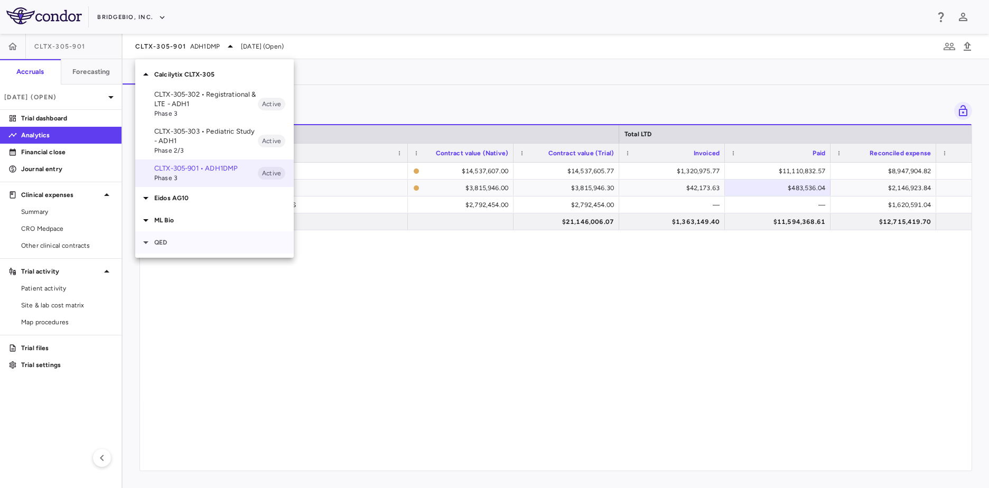
click at [192, 250] on div "QED" at bounding box center [214, 242] width 159 height 22
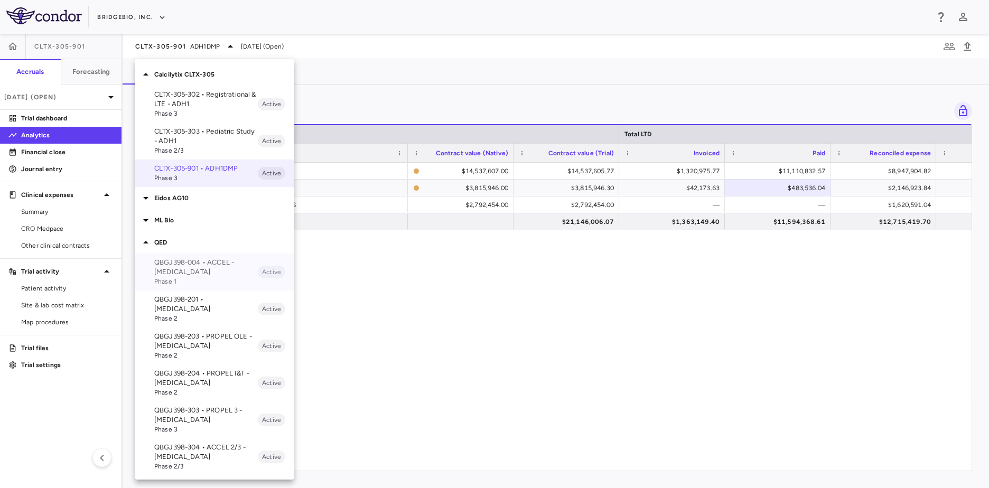
click at [206, 277] on span "Phase 1" at bounding box center [206, 282] width 104 height 10
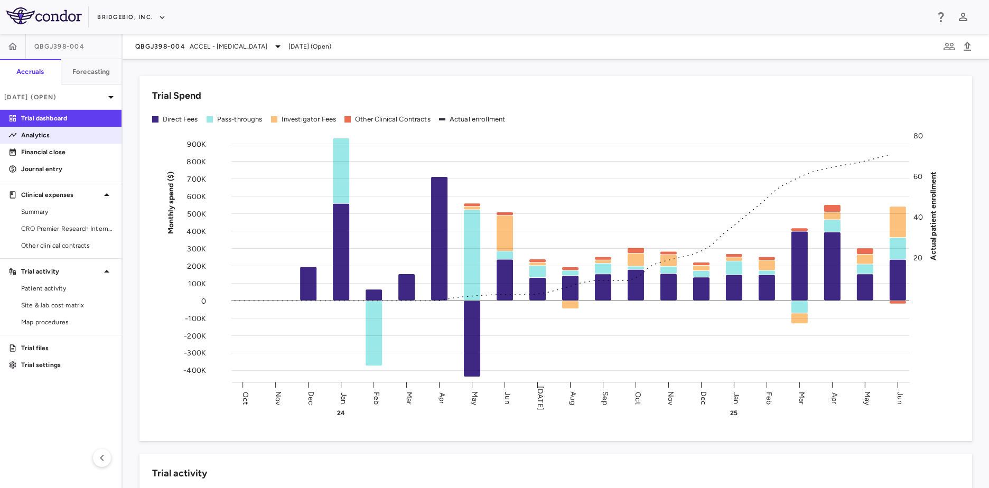
click at [58, 136] on p "Analytics" at bounding box center [67, 136] width 92 height 10
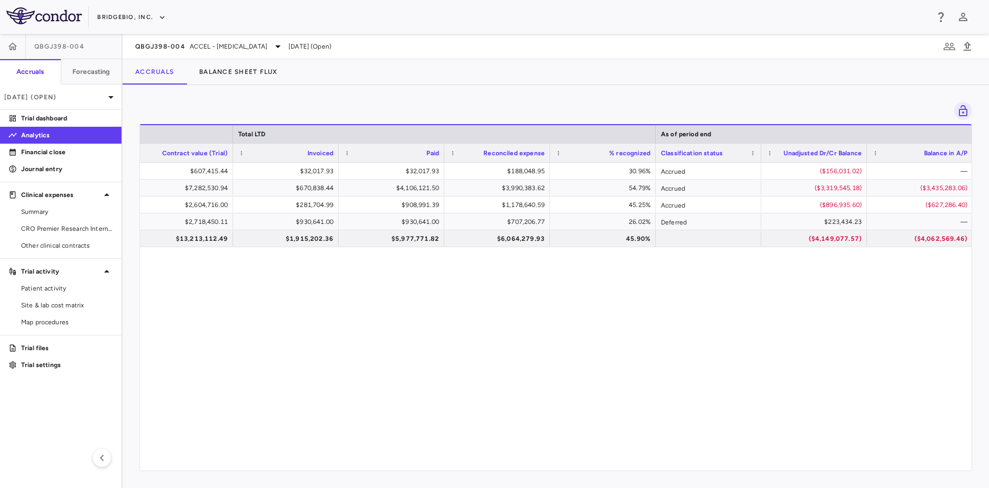
scroll to position [0, 648]
click at [470, 172] on div "$188,048.95" at bounding box center [496, 171] width 91 height 17
click at [303, 165] on div "$32,017.93" at bounding box center [285, 171] width 91 height 17
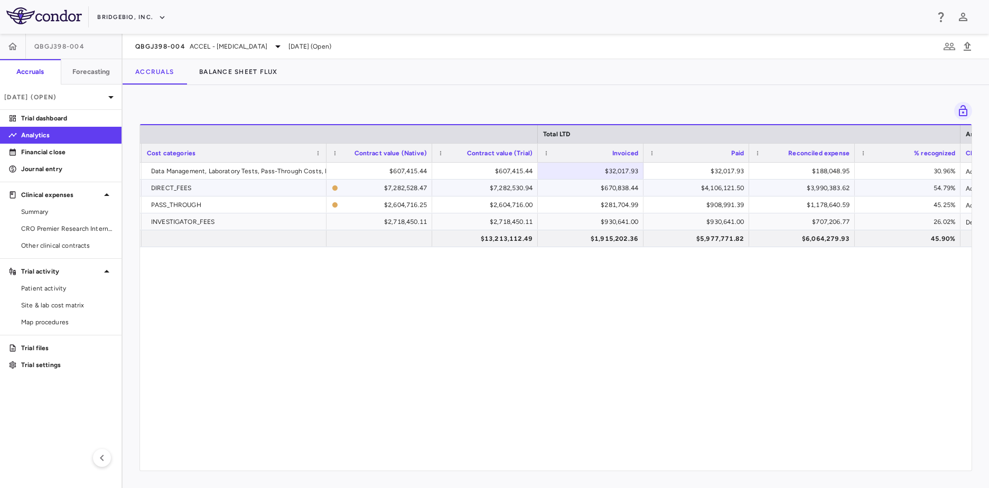
click at [580, 181] on div "$670,838.44" at bounding box center [592, 188] width 91 height 17
click at [688, 184] on div "$4,106,121.50" at bounding box center [698, 188] width 91 height 17
click at [704, 207] on div "$908,991.39" at bounding box center [698, 205] width 91 height 17
click at [837, 211] on div "$1,178,640.59" at bounding box center [804, 205] width 91 height 17
click at [754, 305] on div "Medpace OCC Data Management, Laboratory Tests, Pass-Through Costs, Project Mana…" at bounding box center [556, 313] width 832 height 300
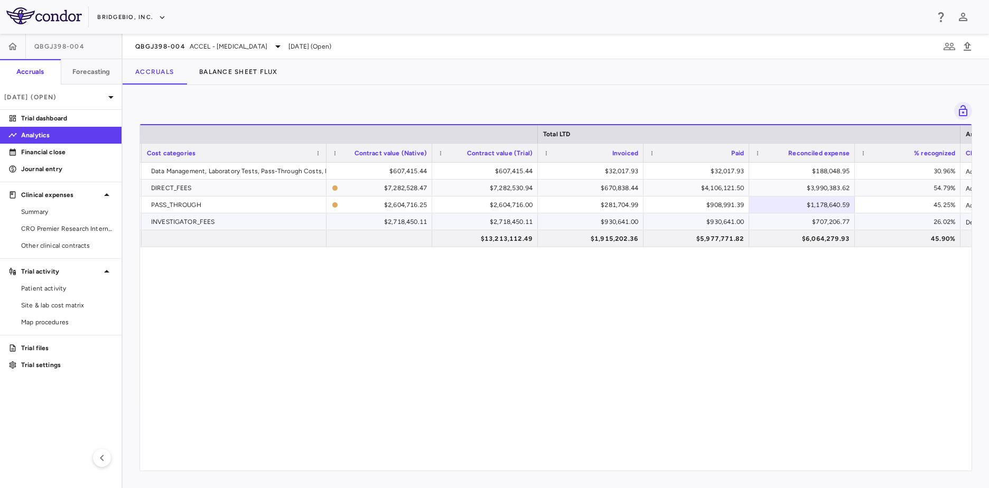
click at [704, 225] on div "$930,641.00" at bounding box center [698, 221] width 91 height 17
click at [818, 218] on div "$707,206.77" at bounding box center [804, 221] width 91 height 17
click at [236, 50] on span "ACCEL - [MEDICAL_DATA]" at bounding box center [229, 47] width 78 height 10
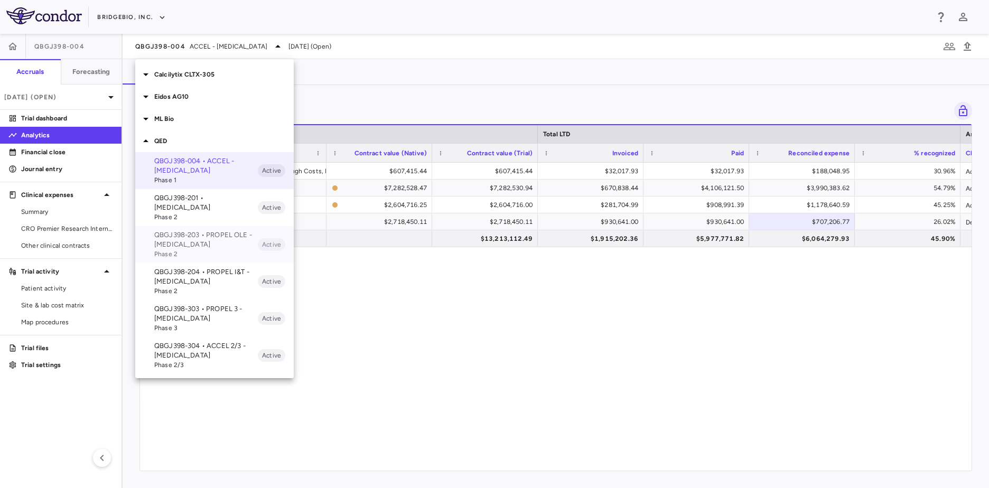
click at [195, 249] on span "Phase 2" at bounding box center [206, 254] width 104 height 10
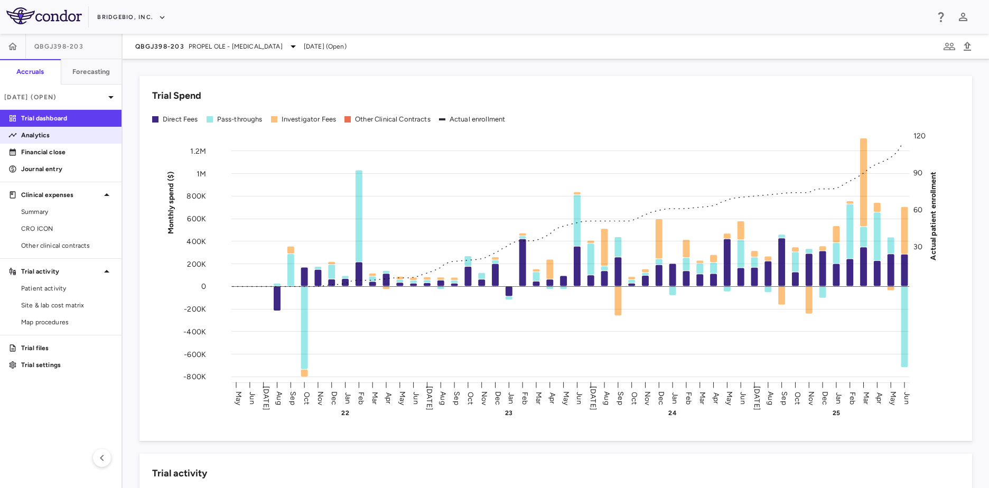
click at [83, 134] on p "Analytics" at bounding box center [67, 136] width 92 height 10
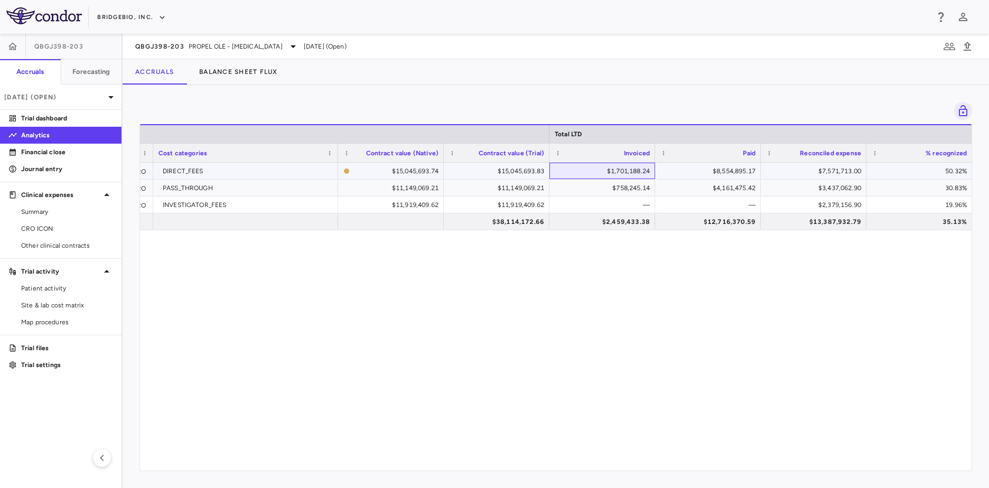
click at [618, 169] on div "$1,701,188.24" at bounding box center [604, 171] width 91 height 17
click at [737, 160] on div "Paid" at bounding box center [708, 153] width 95 height 18
click at [731, 171] on div "$8,554,895.17" at bounding box center [710, 171] width 91 height 17
click at [625, 185] on div "$758,245.14" at bounding box center [604, 188] width 91 height 17
click at [738, 190] on div "$4,161,475.42" at bounding box center [710, 188] width 91 height 17
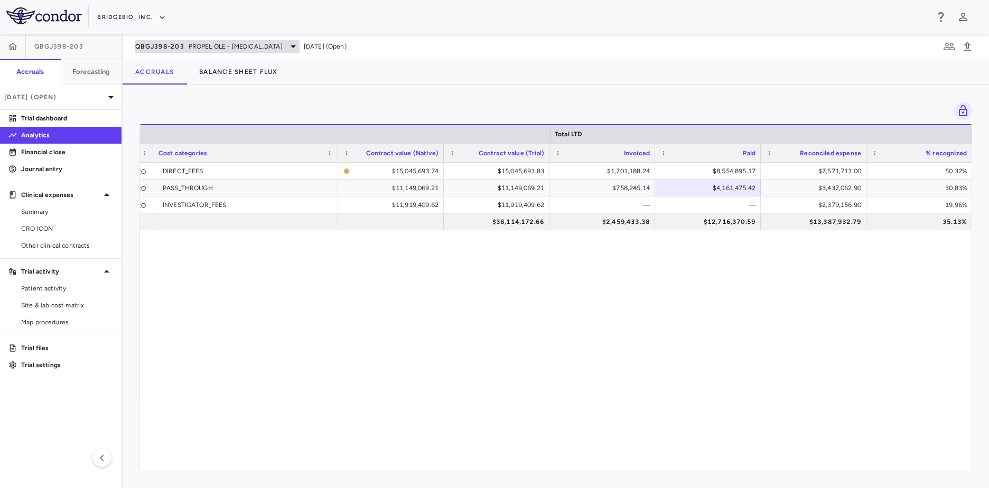
click at [190, 45] on span "PROPEL OLE - [MEDICAL_DATA]" at bounding box center [236, 47] width 94 height 10
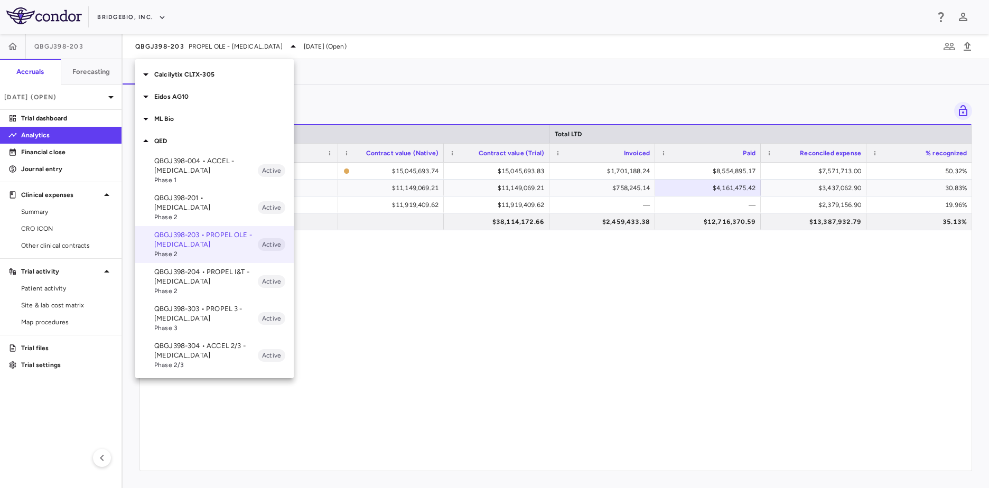
click at [226, 286] on span "Phase 2" at bounding box center [206, 291] width 104 height 10
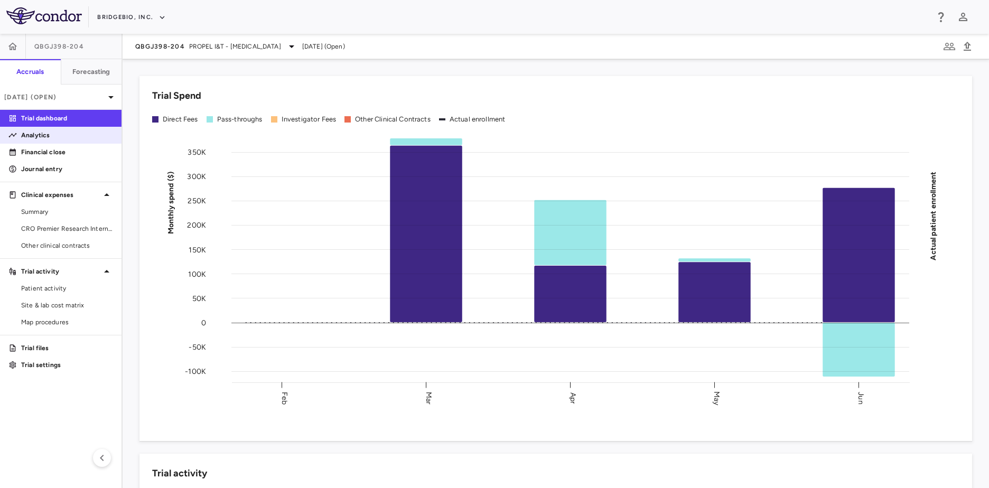
click at [54, 138] on p "Analytics" at bounding box center [67, 136] width 92 height 10
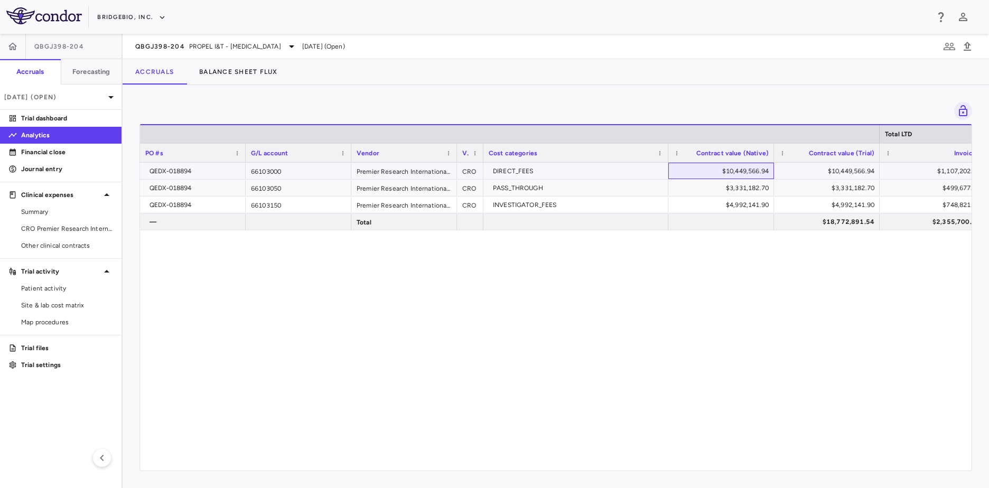
click at [735, 174] on div "$10,449,566.94" at bounding box center [723, 171] width 91 height 17
drag, startPoint x: 821, startPoint y: 169, endPoint x: 880, endPoint y: 205, distance: 69.2
click at [822, 170] on div "$10,449,566.94" at bounding box center [829, 171] width 91 height 17
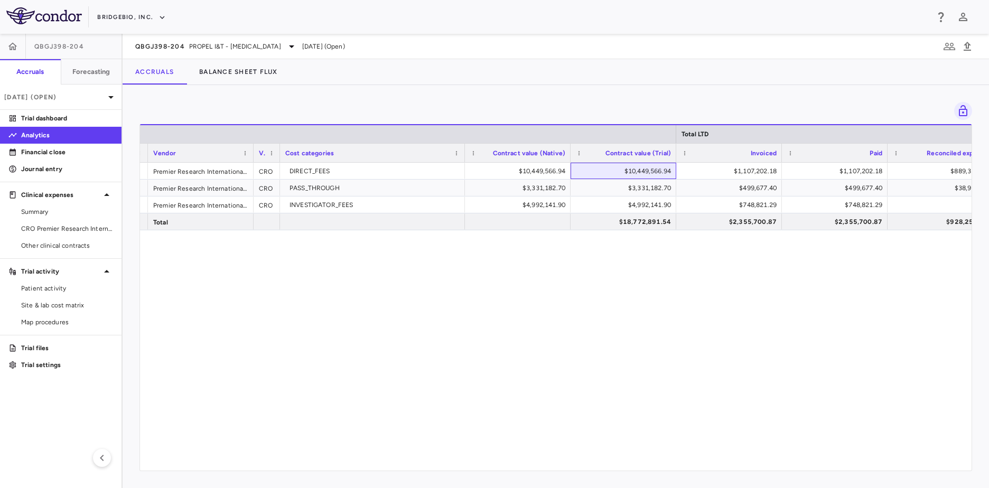
scroll to position [0, 243]
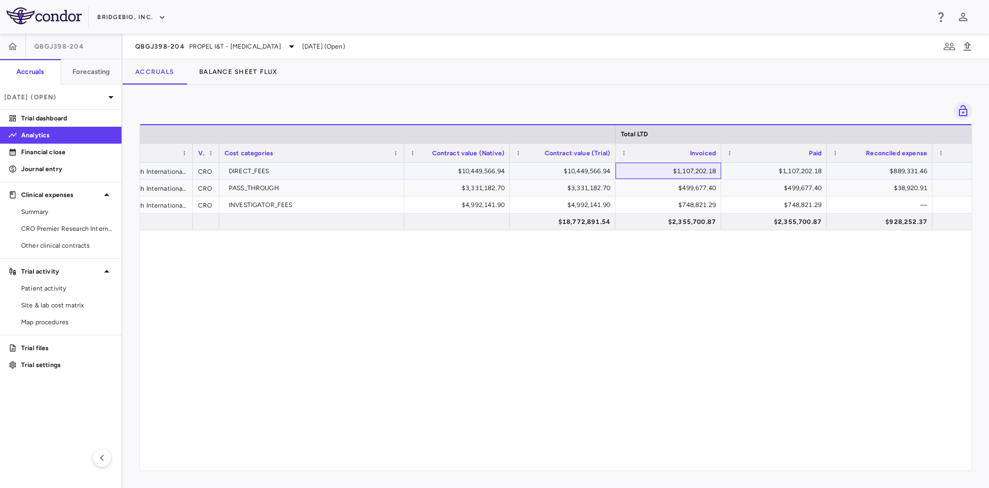
click at [695, 169] on div "$1,107,202.18" at bounding box center [670, 171] width 91 height 17
click at [811, 207] on div "$748,821.29" at bounding box center [776, 205] width 91 height 17
click at [810, 169] on div "$1,107,202.18" at bounding box center [776, 171] width 91 height 17
click at [706, 186] on div "$499,677.40" at bounding box center [670, 188] width 91 height 17
click at [777, 188] on div "$499,677.40" at bounding box center [776, 188] width 91 height 17
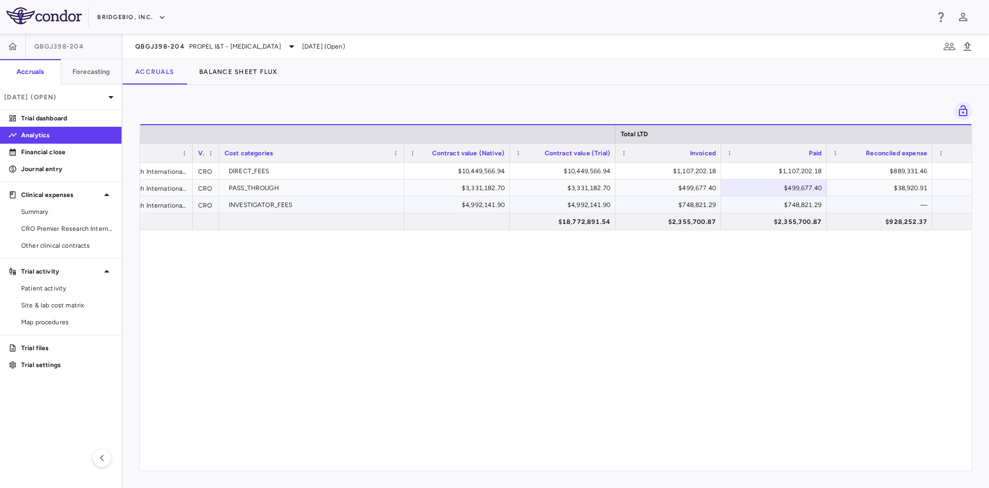
click at [689, 206] on div "$748,821.29" at bounding box center [670, 205] width 91 height 17
click at [803, 203] on div "$748,821.29" at bounding box center [776, 205] width 91 height 17
click at [202, 44] on span "PROPEL I&T - [MEDICAL_DATA]" at bounding box center [235, 47] width 92 height 10
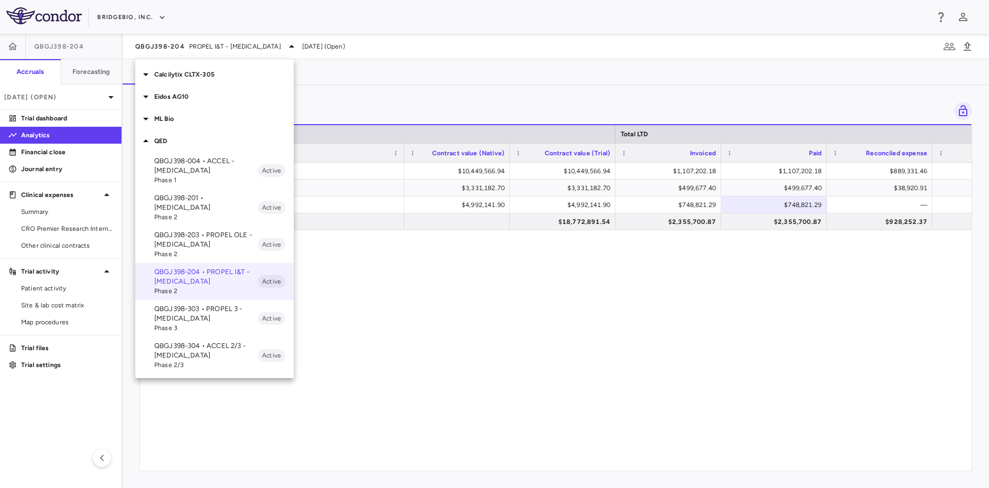
click at [231, 312] on p "QBGJ398-303 • PROPEL 3 - [MEDICAL_DATA]" at bounding box center [206, 313] width 104 height 19
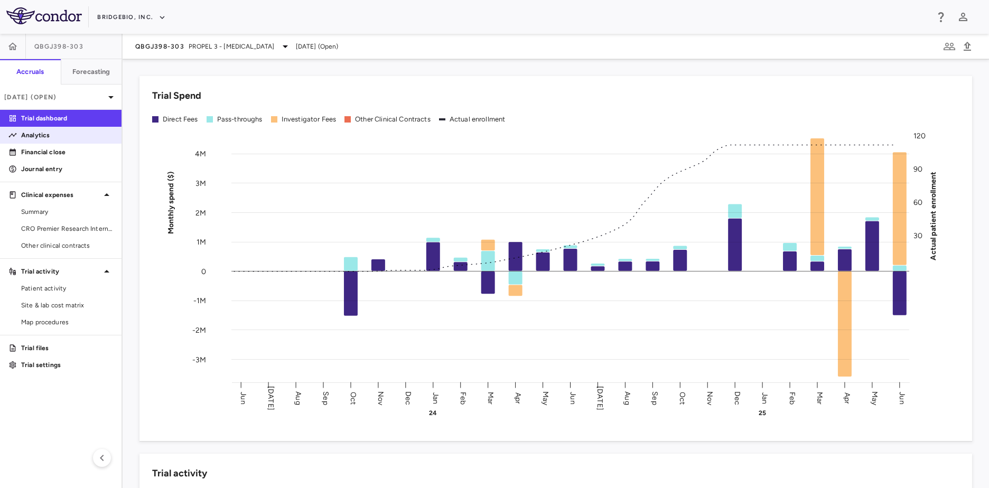
click at [82, 137] on p "Analytics" at bounding box center [67, 136] width 92 height 10
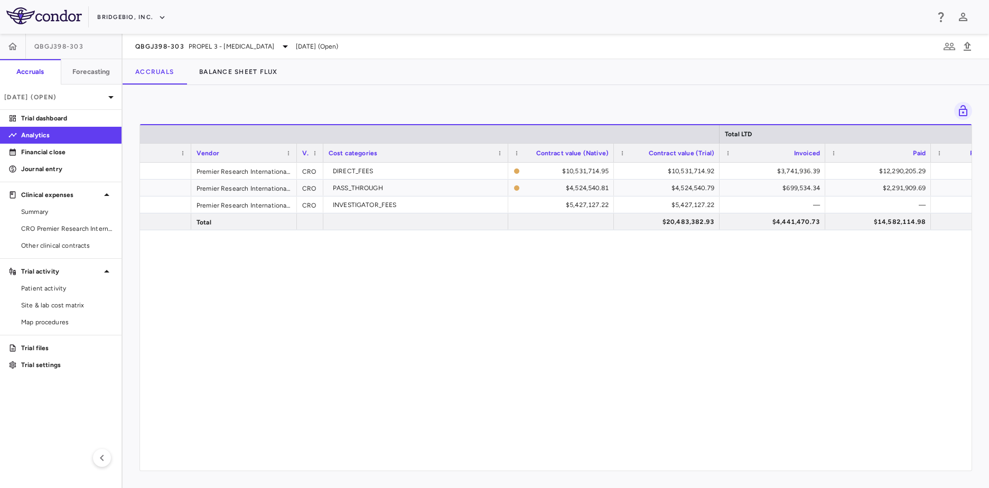
scroll to position [0, 324]
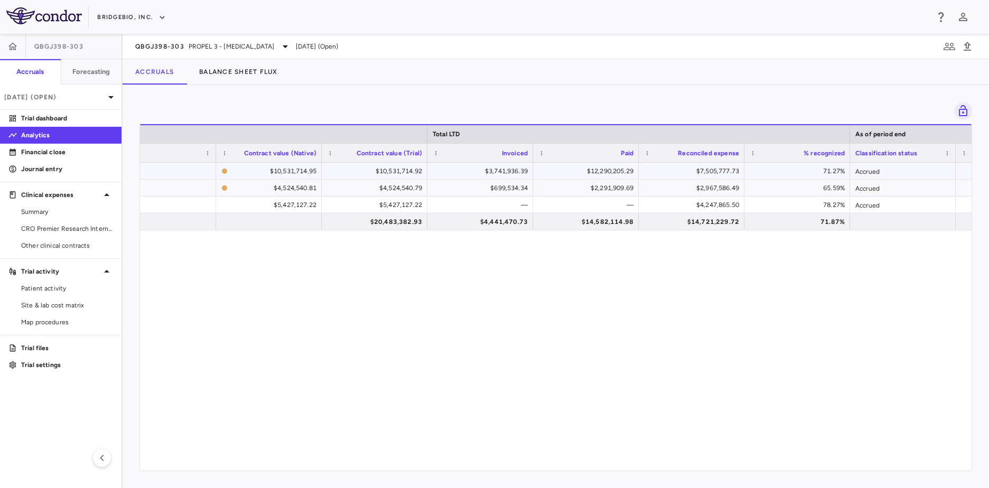
click at [523, 170] on div "$3,741,936.39" at bounding box center [482, 171] width 91 height 17
click at [604, 172] on div "$12,290,205.29" at bounding box center [588, 171] width 91 height 17
click at [507, 188] on div "$699,534.34" at bounding box center [482, 188] width 91 height 17
click at [594, 192] on div "$2,291,909.69" at bounding box center [588, 188] width 91 height 17
click at [208, 50] on span "PROPEL 3 - [MEDICAL_DATA]" at bounding box center [232, 47] width 86 height 10
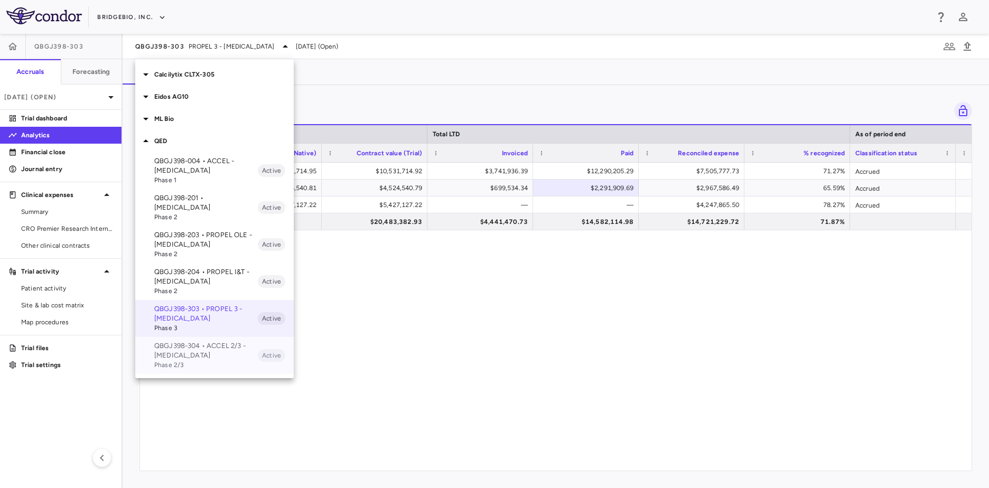
click at [220, 349] on p "QBGJ398-304 • ACCEL 2/3 - [MEDICAL_DATA]" at bounding box center [206, 350] width 104 height 19
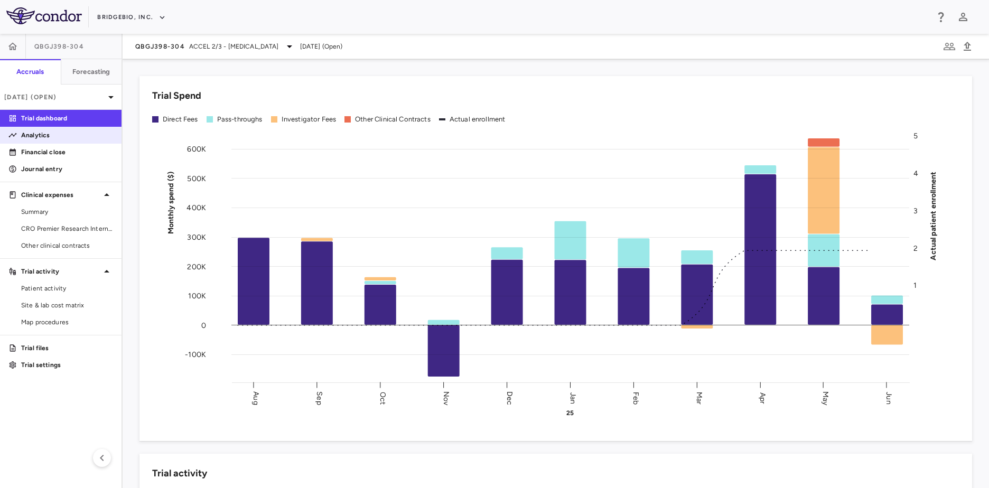
click at [21, 135] on div "Analytics" at bounding box center [65, 136] width 96 height 10
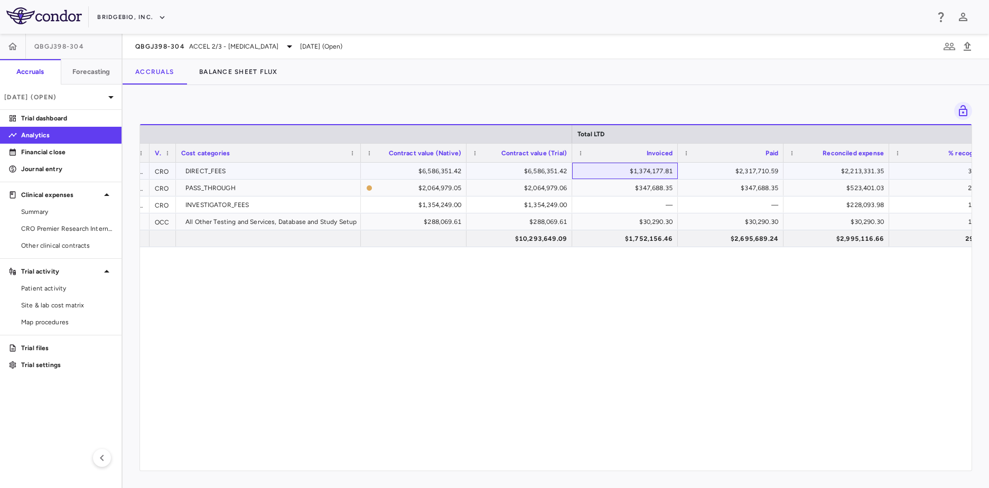
click at [647, 174] on div "$1,374,177.81" at bounding box center [627, 171] width 91 height 17
click at [714, 168] on div "$2,317,710.59" at bounding box center [732, 171] width 91 height 17
click at [643, 188] on div "$347,688.35" at bounding box center [627, 188] width 91 height 17
click at [212, 47] on span "ACCEL 2/3 - [MEDICAL_DATA]" at bounding box center [234, 47] width 90 height 10
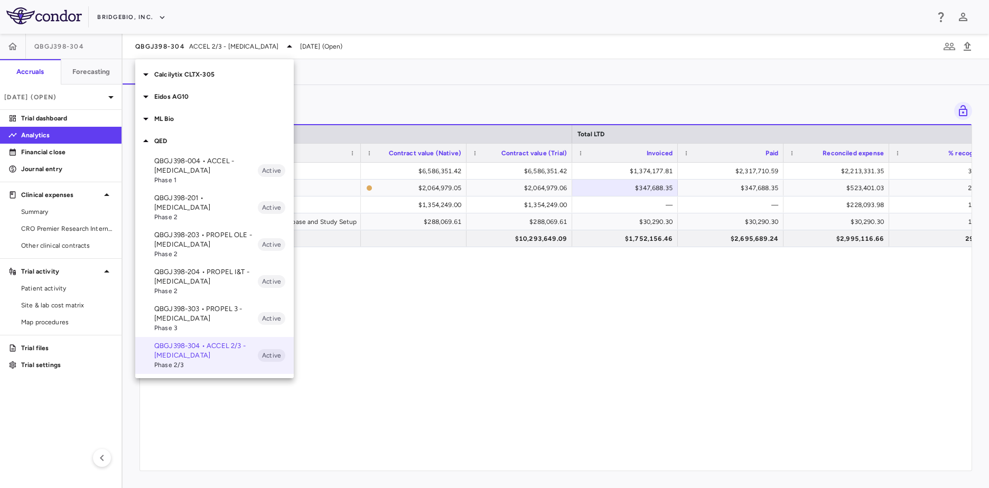
click at [202, 118] on p "ML Bio" at bounding box center [224, 119] width 140 height 10
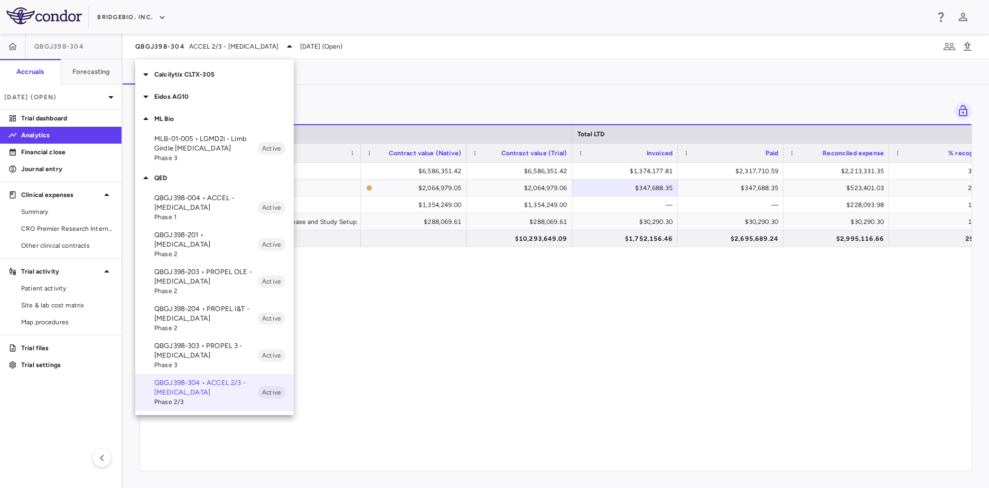
click at [206, 124] on div "ML Bio" at bounding box center [214, 119] width 159 height 22
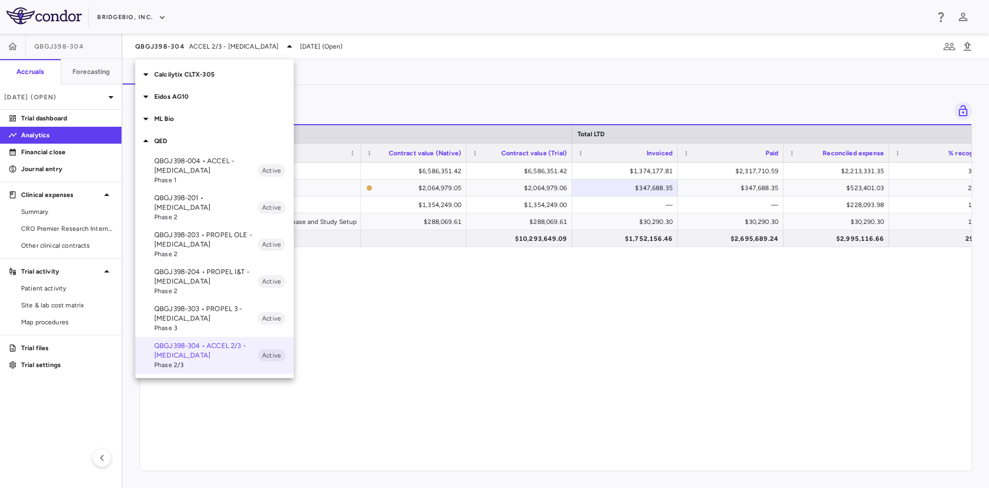
click at [206, 127] on div "ML Bio" at bounding box center [214, 119] width 159 height 22
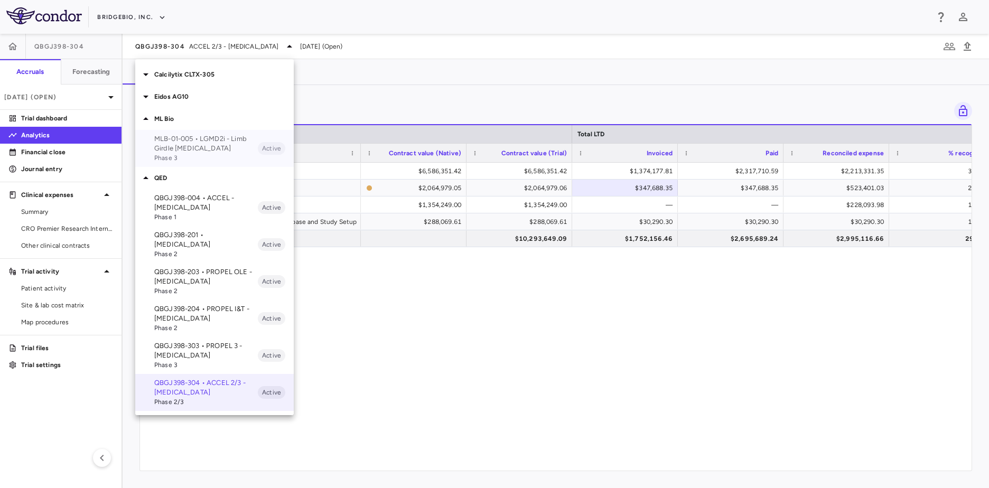
click at [203, 142] on p "MLB-01-005 • LGMD2i - Limb Girdle [MEDICAL_DATA]" at bounding box center [206, 143] width 104 height 19
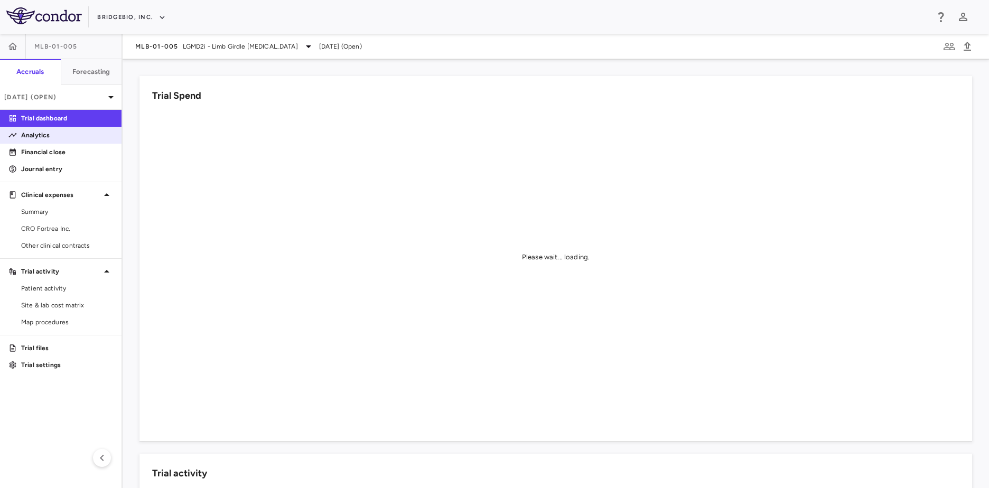
click at [66, 136] on p "Analytics" at bounding box center [67, 136] width 92 height 10
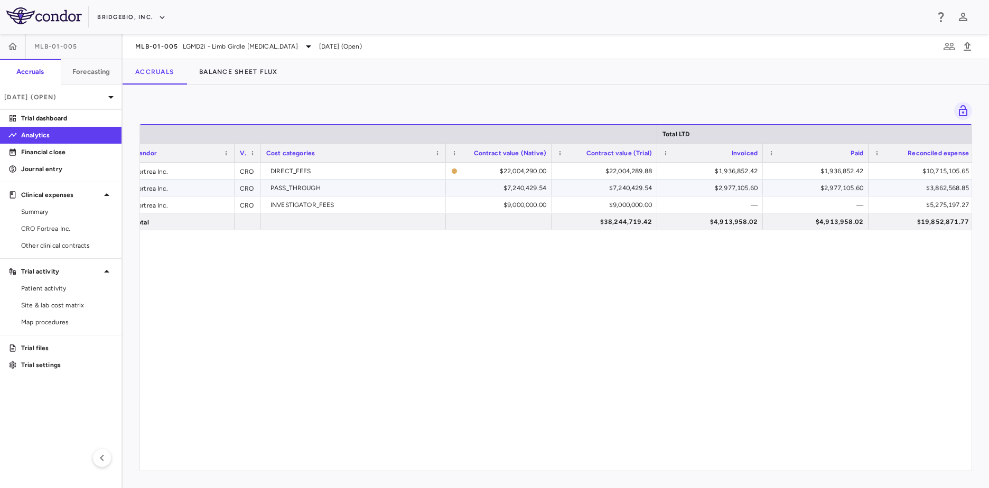
click at [466, 193] on div "$7,240,429.54" at bounding box center [500, 188] width 91 height 17
click at [595, 177] on div "$22,004,289.88" at bounding box center [606, 171] width 91 height 17
click at [710, 179] on div "66103000 Fortrea Inc. CRO DIRECT_FEES $22,004,290.00 $22,004,289.88 $1,936,852.…" at bounding box center [922, 171] width 2008 height 17
click at [710, 176] on div "$1,936,852.42" at bounding box center [712, 171] width 91 height 17
click at [838, 174] on div "$1,936,852.42" at bounding box center [818, 171] width 91 height 17
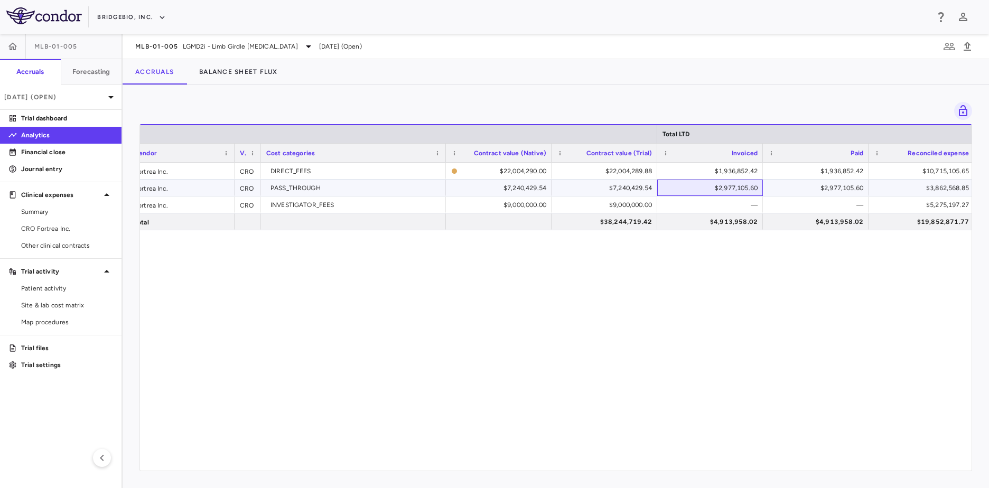
click at [686, 189] on div "$2,977,105.60" at bounding box center [712, 188] width 91 height 17
drag, startPoint x: 836, startPoint y: 177, endPoint x: 841, endPoint y: 184, distance: 8.5
click at [836, 177] on div "$1,936,852.42" at bounding box center [818, 171] width 91 height 17
click at [836, 188] on div "$2,977,105.60" at bounding box center [818, 188] width 91 height 17
click at [229, 47] on span "LGMD2i - Limb Girdle [MEDICAL_DATA]" at bounding box center [240, 47] width 115 height 10
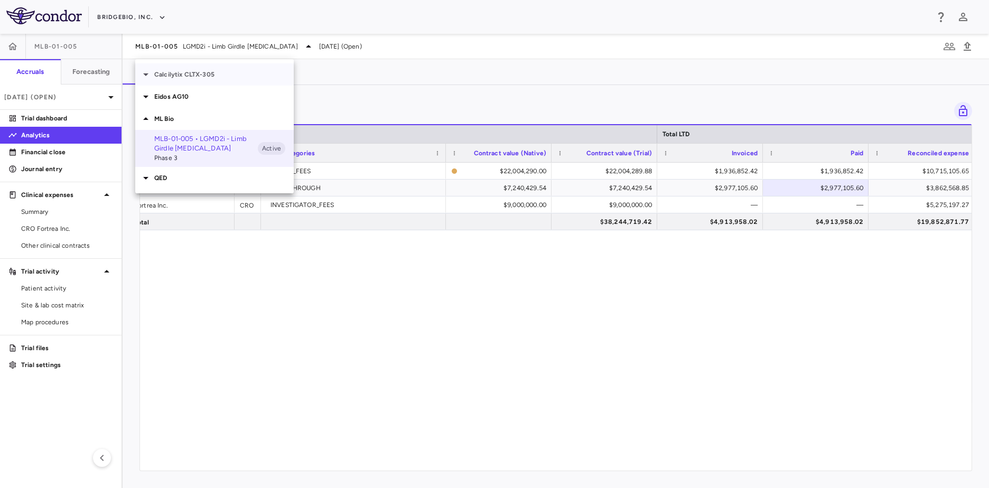
click at [191, 75] on p "Calcilytix CLTX-305" at bounding box center [224, 75] width 140 height 10
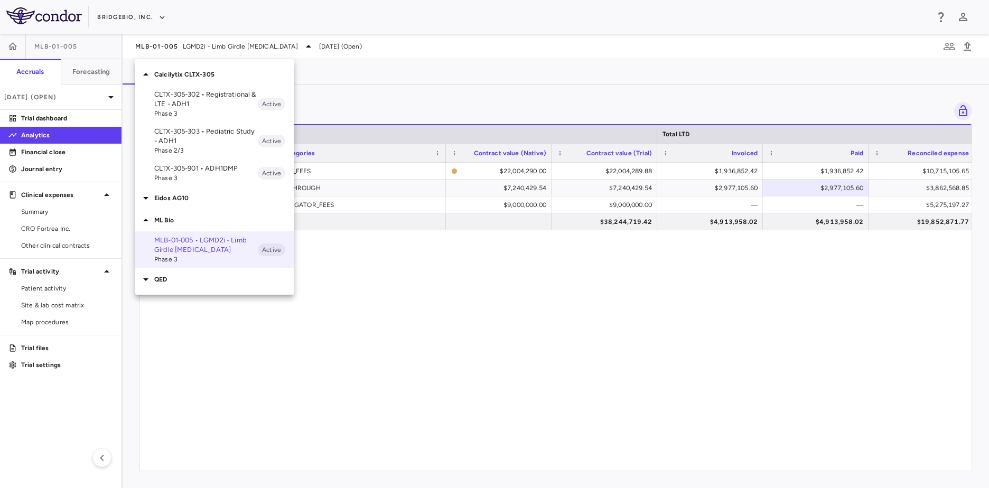
click at [190, 107] on p "CLTX-305-302 • Registrational & LTE - ADH1" at bounding box center [206, 99] width 104 height 19
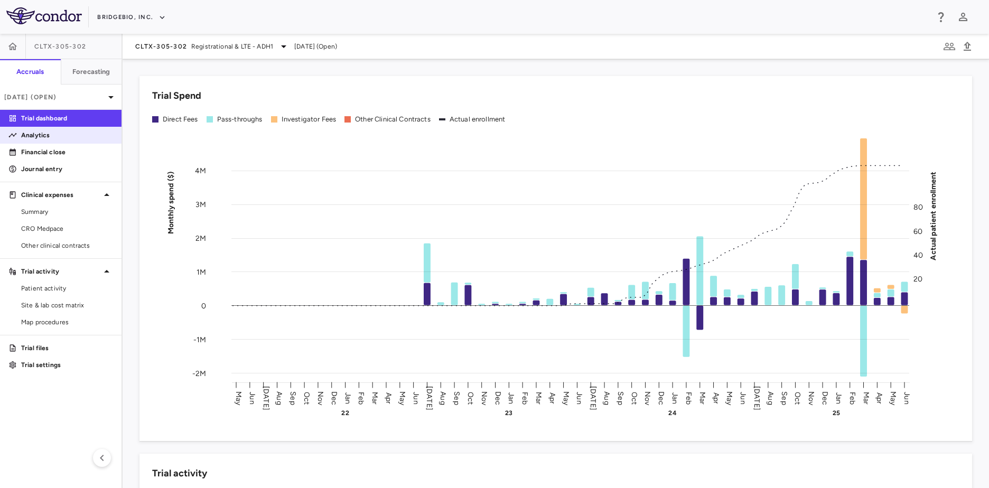
click at [56, 136] on p "Analytics" at bounding box center [67, 136] width 92 height 10
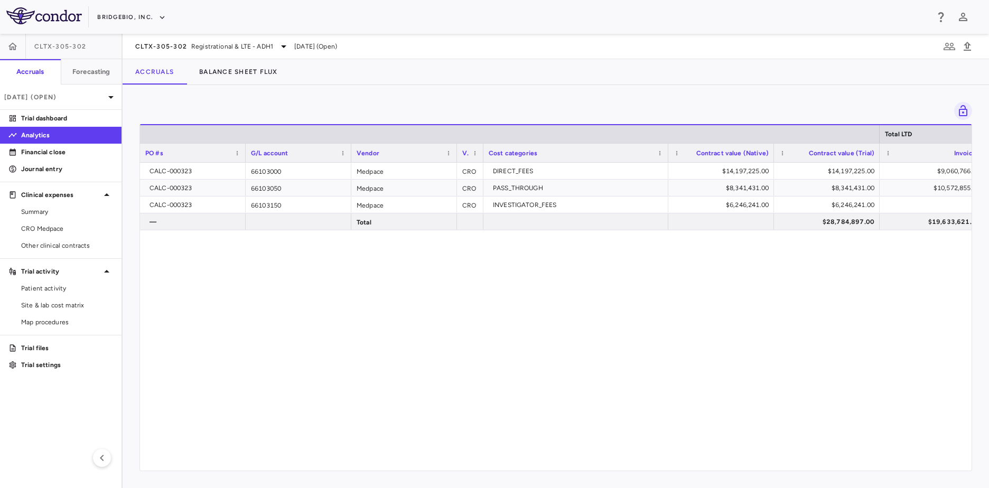
click at [469, 454] on div "CALC-000323 66103000 Medpace CRO DIRECT_FEES $14,197,225.00 $14,197,225.00 $9,0…" at bounding box center [556, 313] width 832 height 300
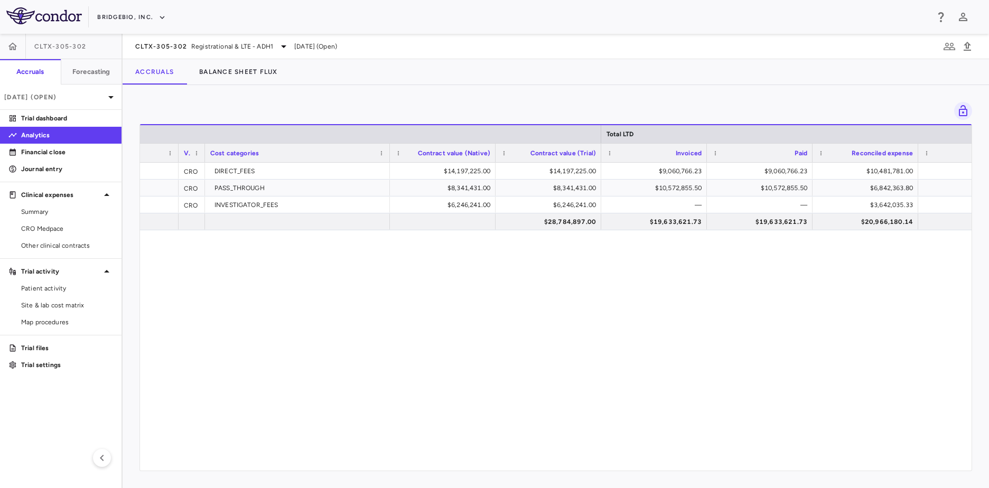
scroll to position [0, 375]
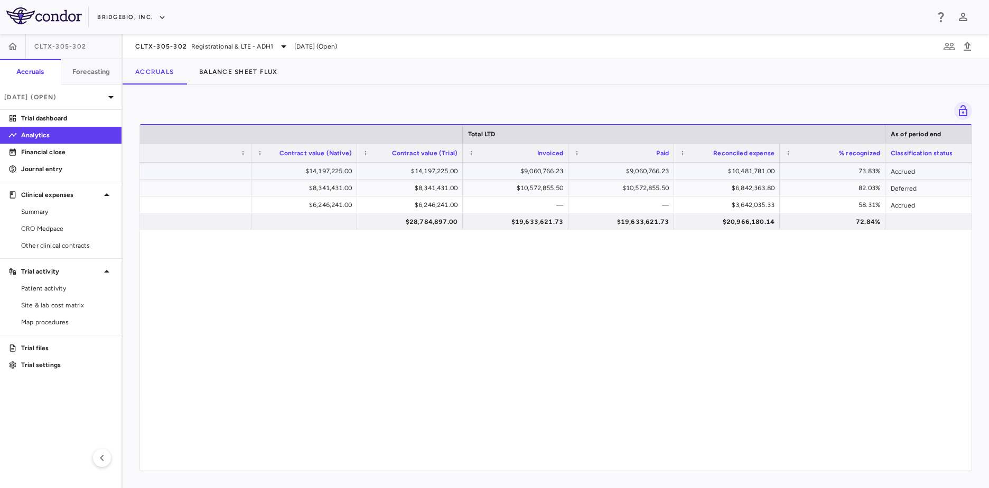
click at [633, 167] on div "$9,060,766.23" at bounding box center [623, 171] width 91 height 17
click at [193, 47] on span "Registrational & LTE - ADH1" at bounding box center [232, 47] width 82 height 10
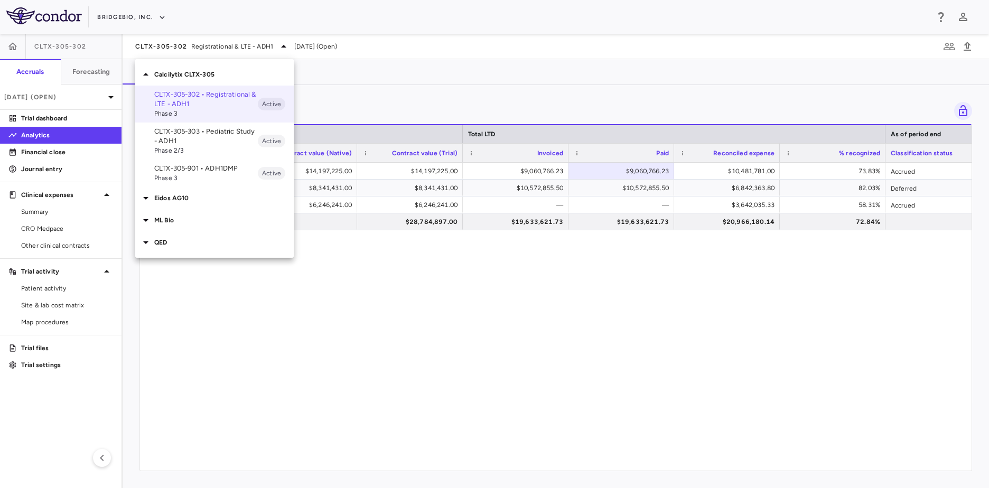
click at [208, 146] on span "Phase 2/3" at bounding box center [206, 151] width 104 height 10
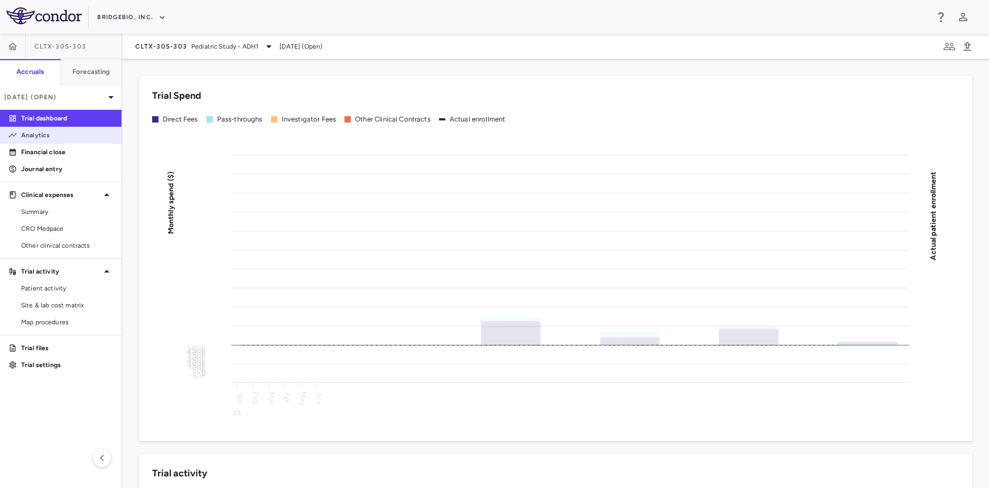
click at [57, 137] on p "Analytics" at bounding box center [67, 136] width 92 height 10
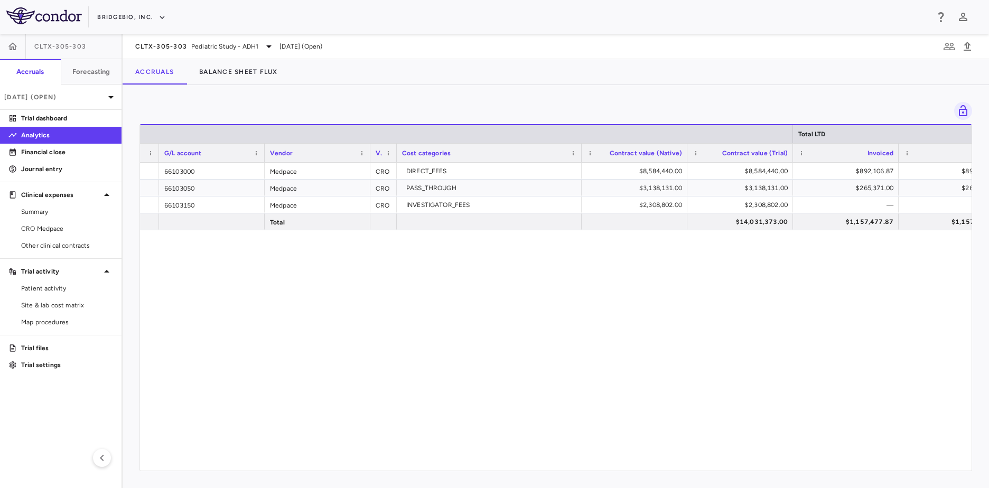
scroll to position [0, 117]
